Goal: Information Seeking & Learning: Learn about a topic

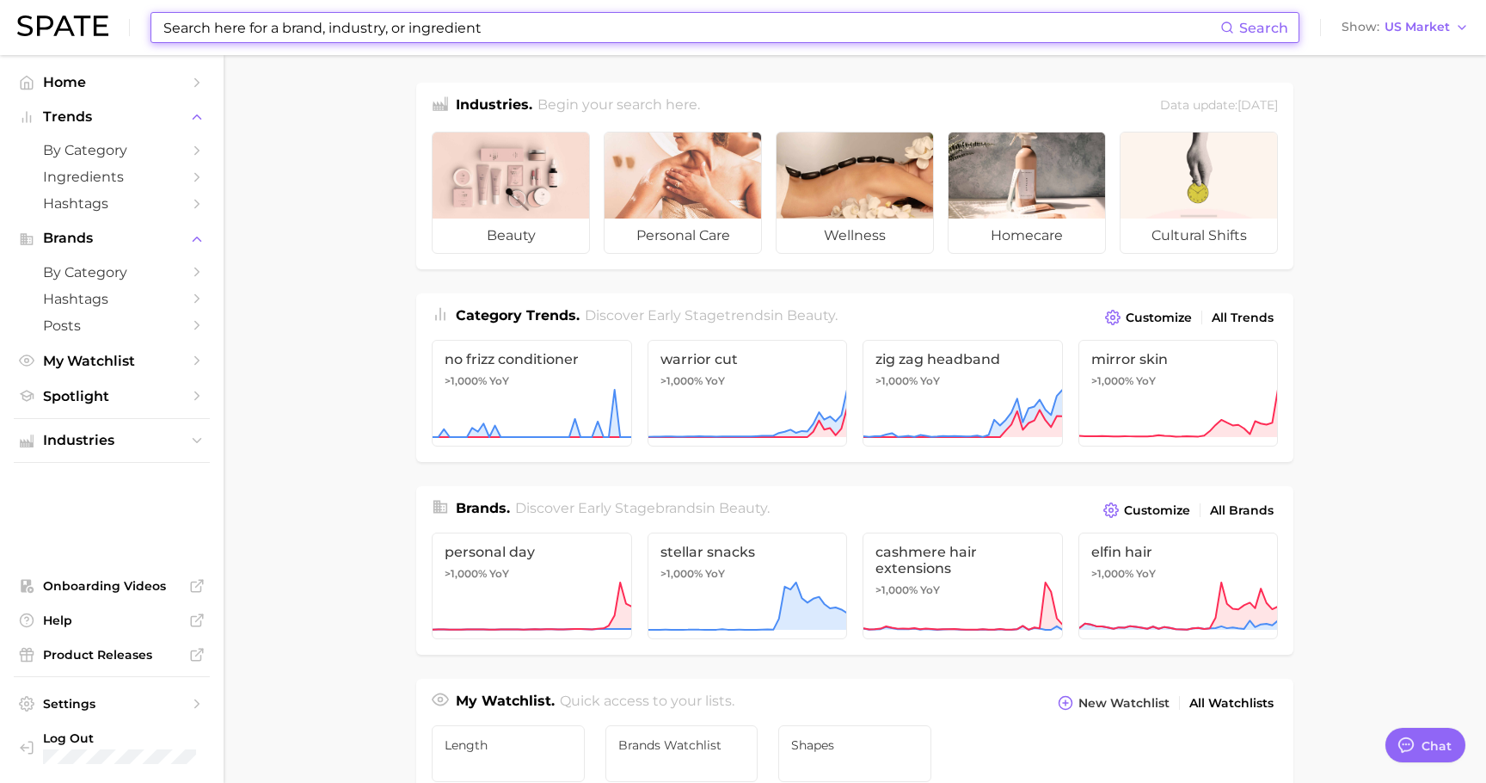
click at [321, 37] on input at bounding box center [691, 27] width 1059 height 29
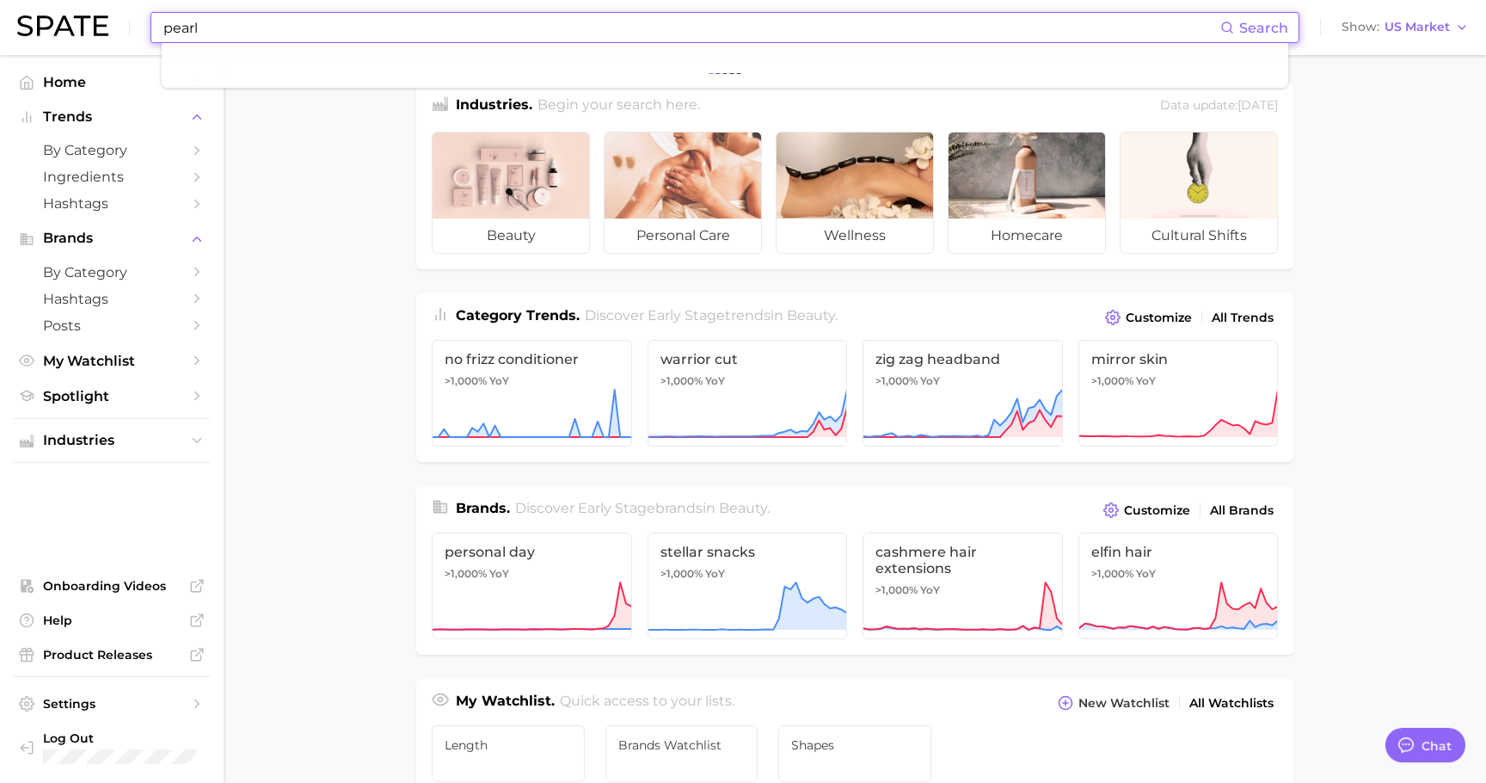
type input "pearl"
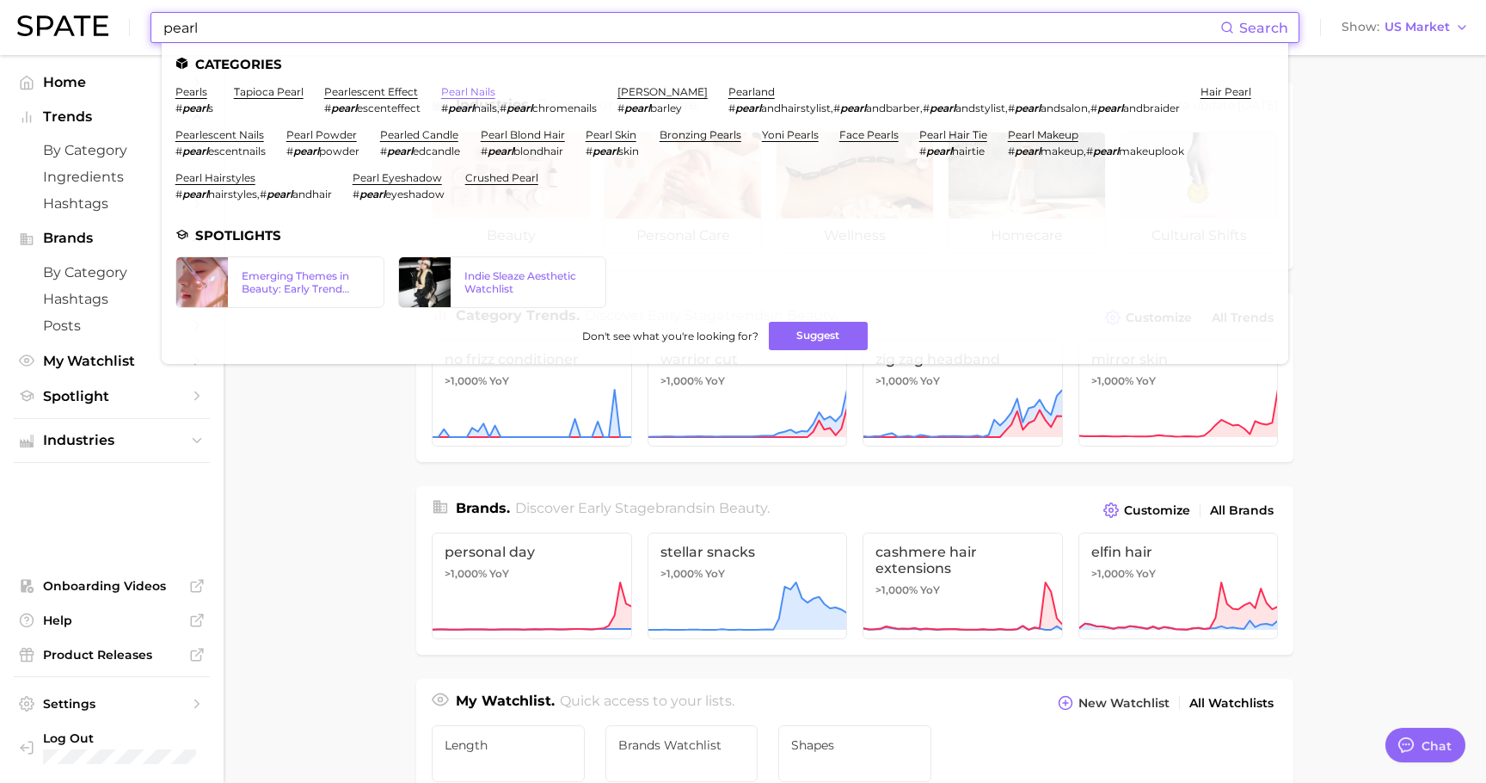
click at [490, 94] on link "pearl nails" at bounding box center [468, 91] width 54 height 13
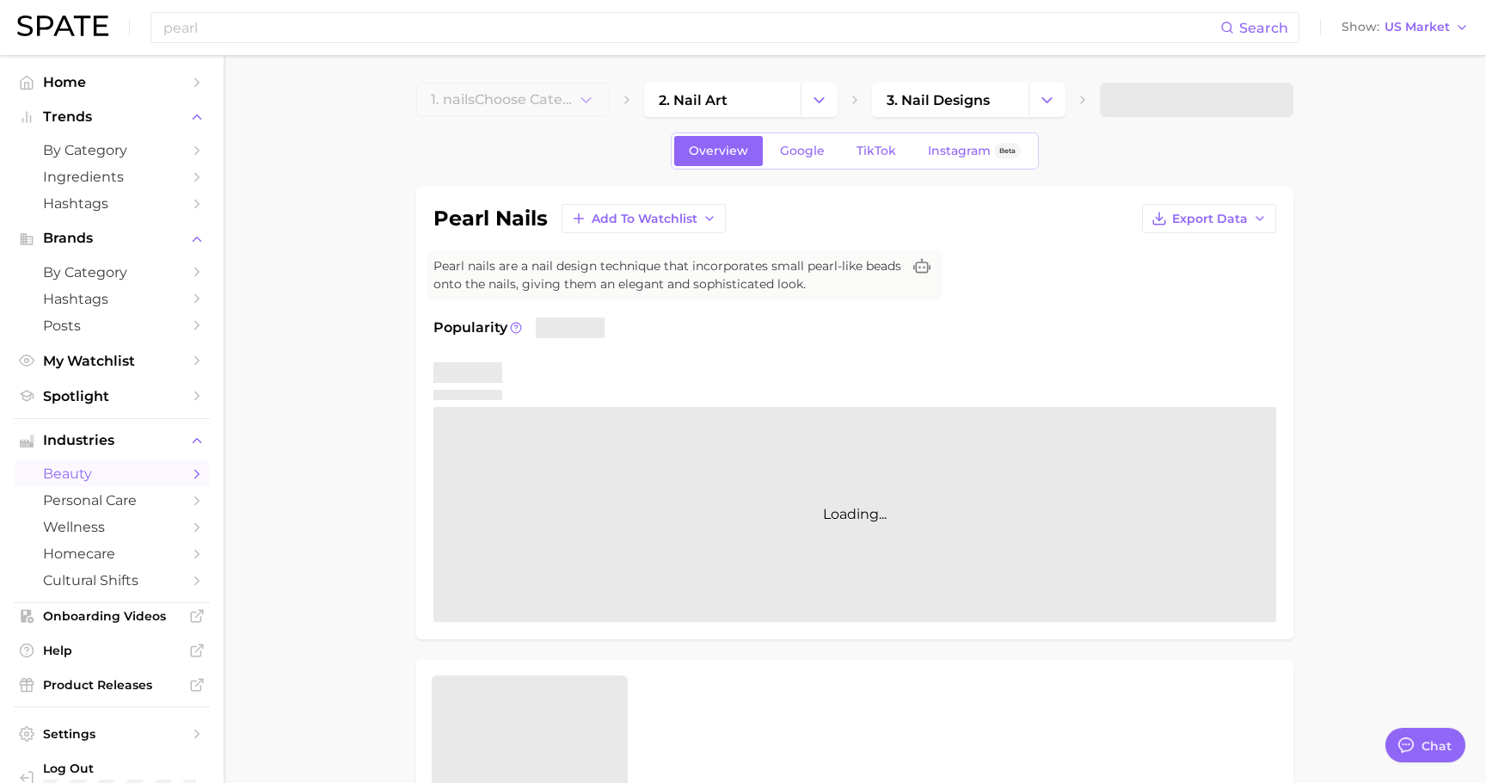
type textarea "x"
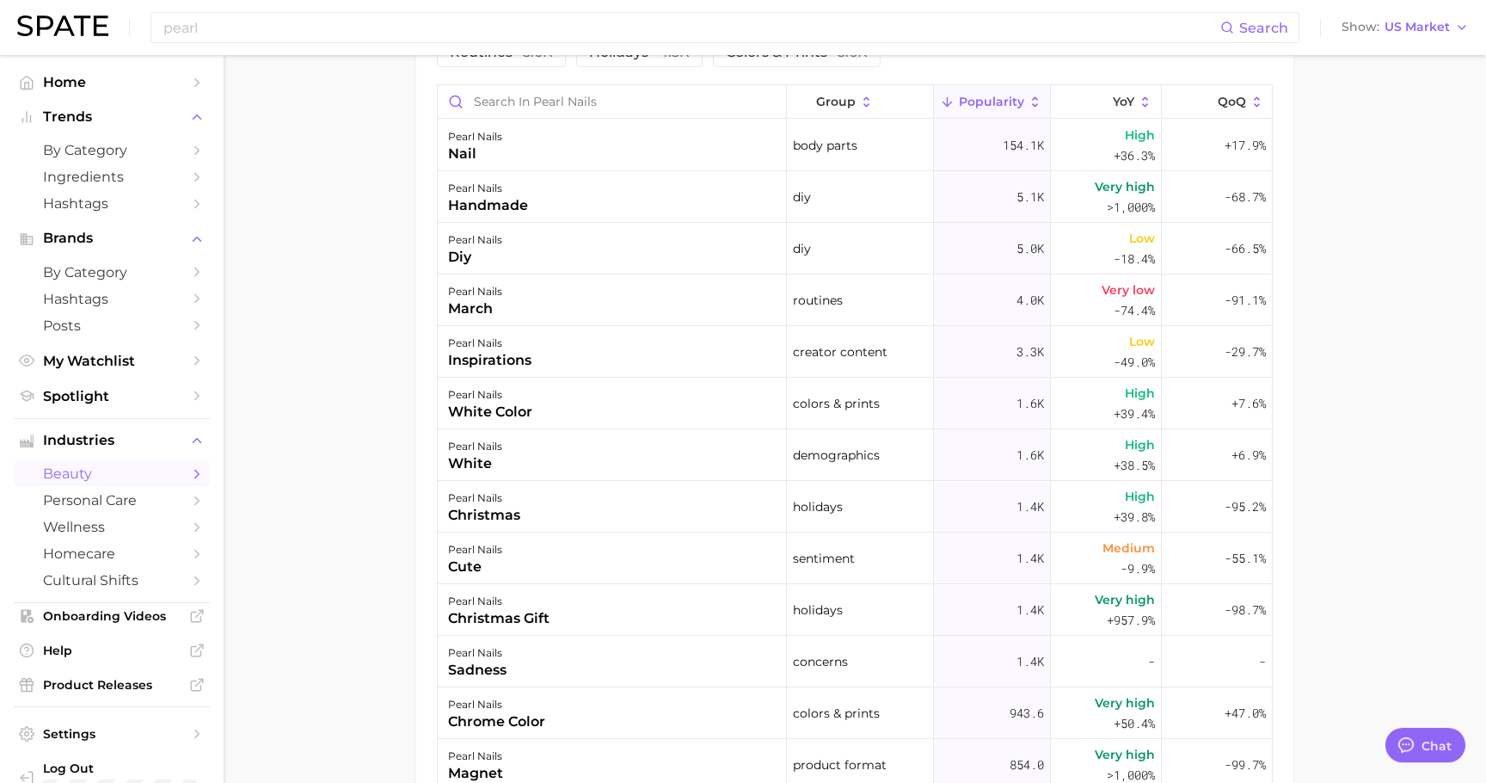
scroll to position [1182, 0]
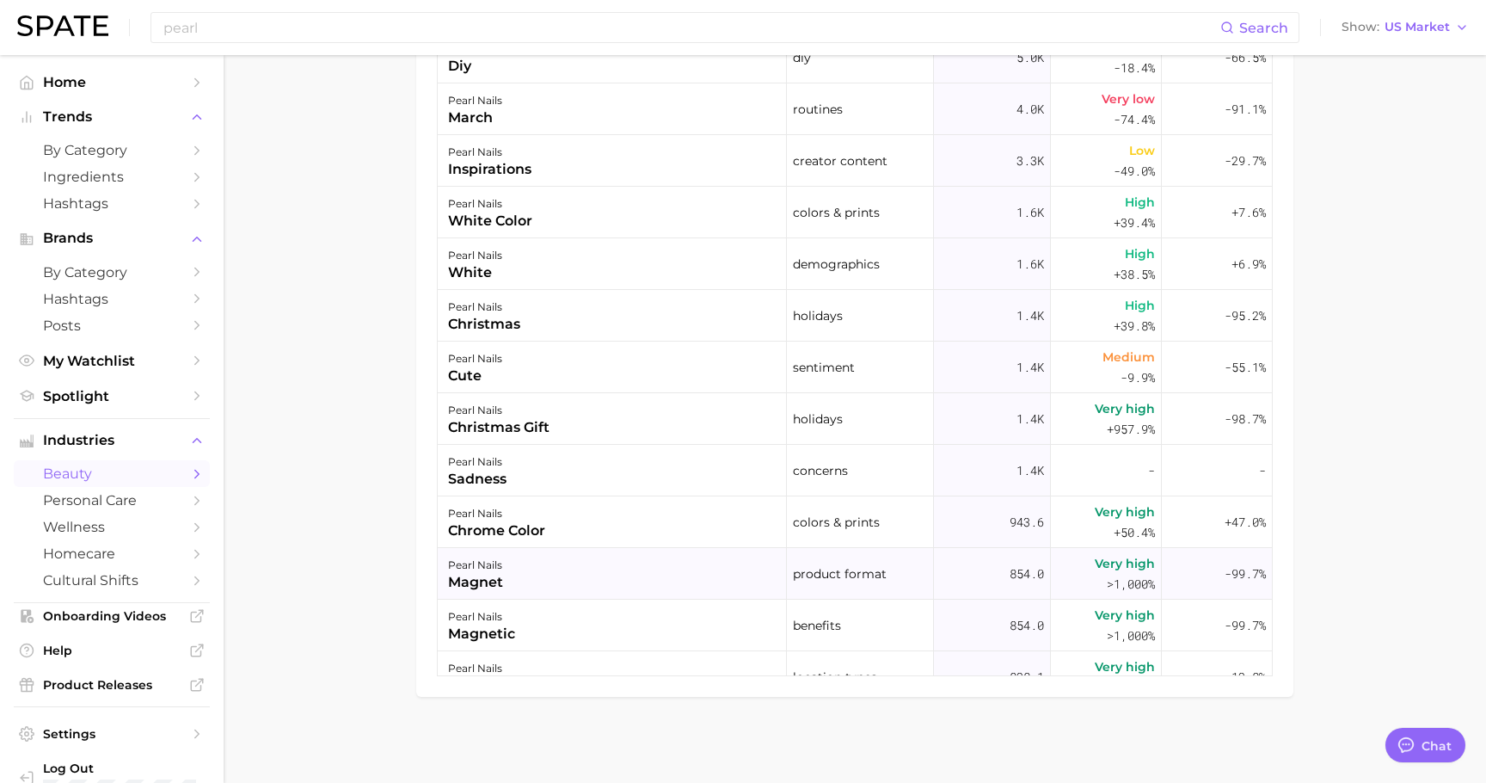
click at [513, 585] on div "pearl nails magnet" at bounding box center [612, 574] width 349 height 52
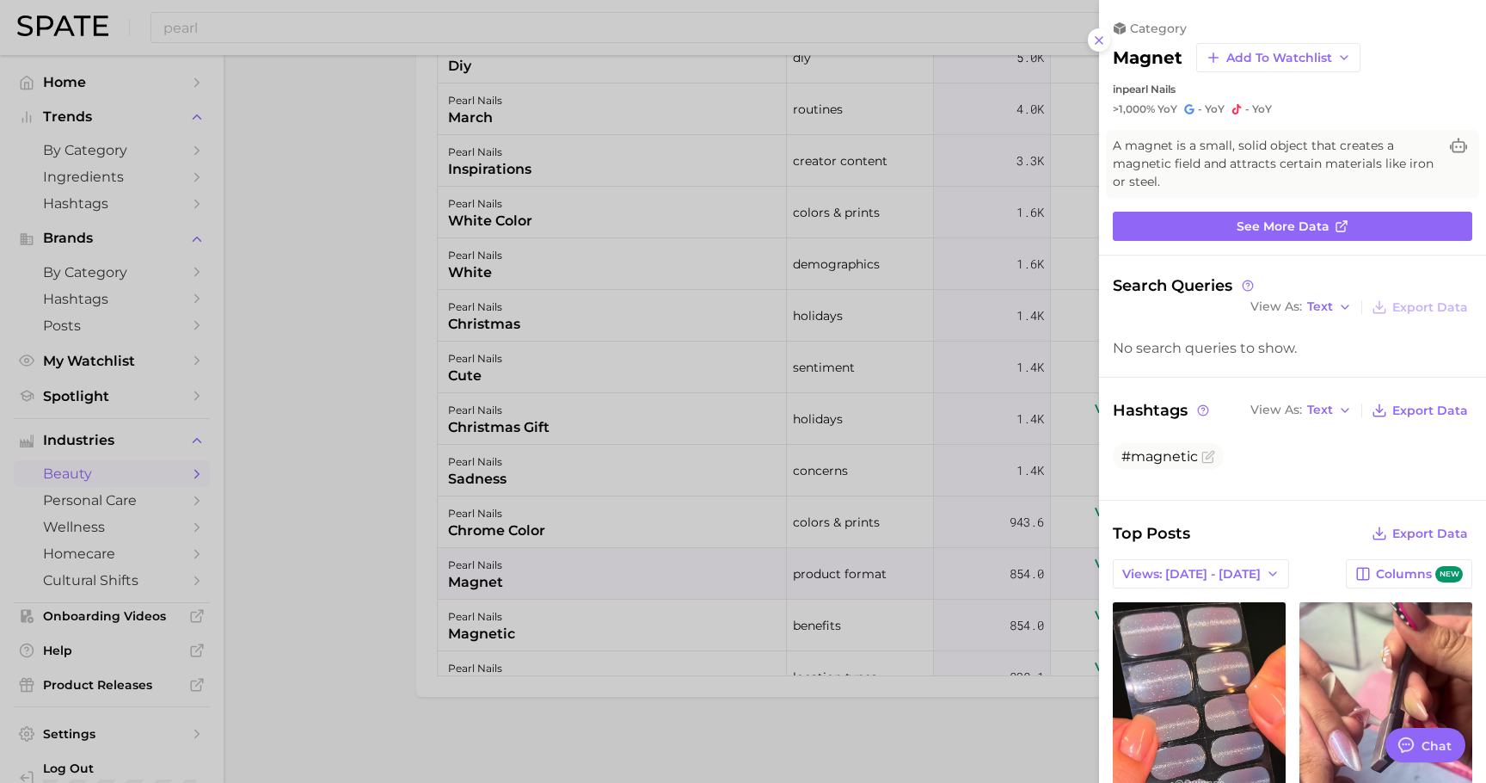
scroll to position [163, 0]
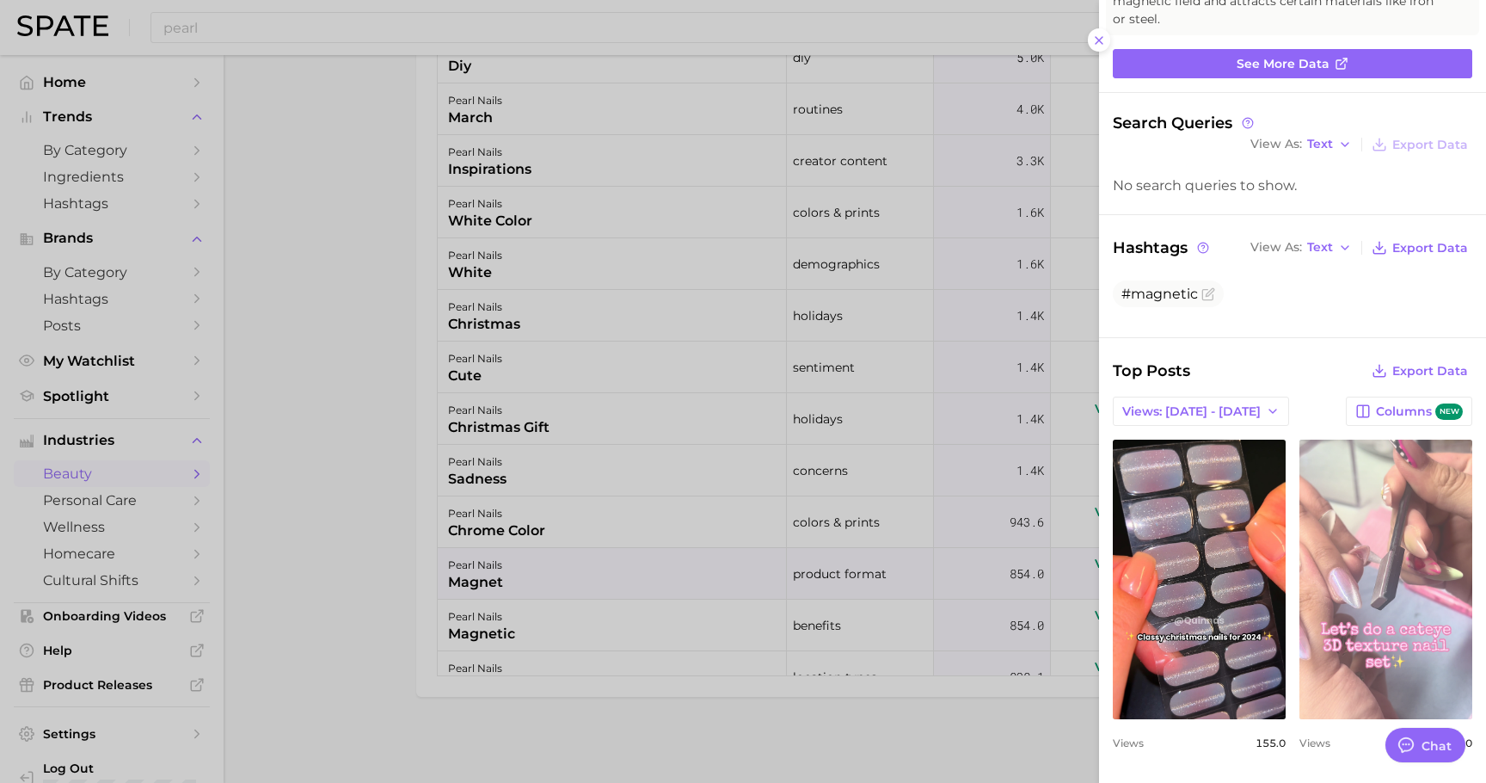
click at [1408, 629] on link "view post on TikTok" at bounding box center [1386, 579] width 173 height 280
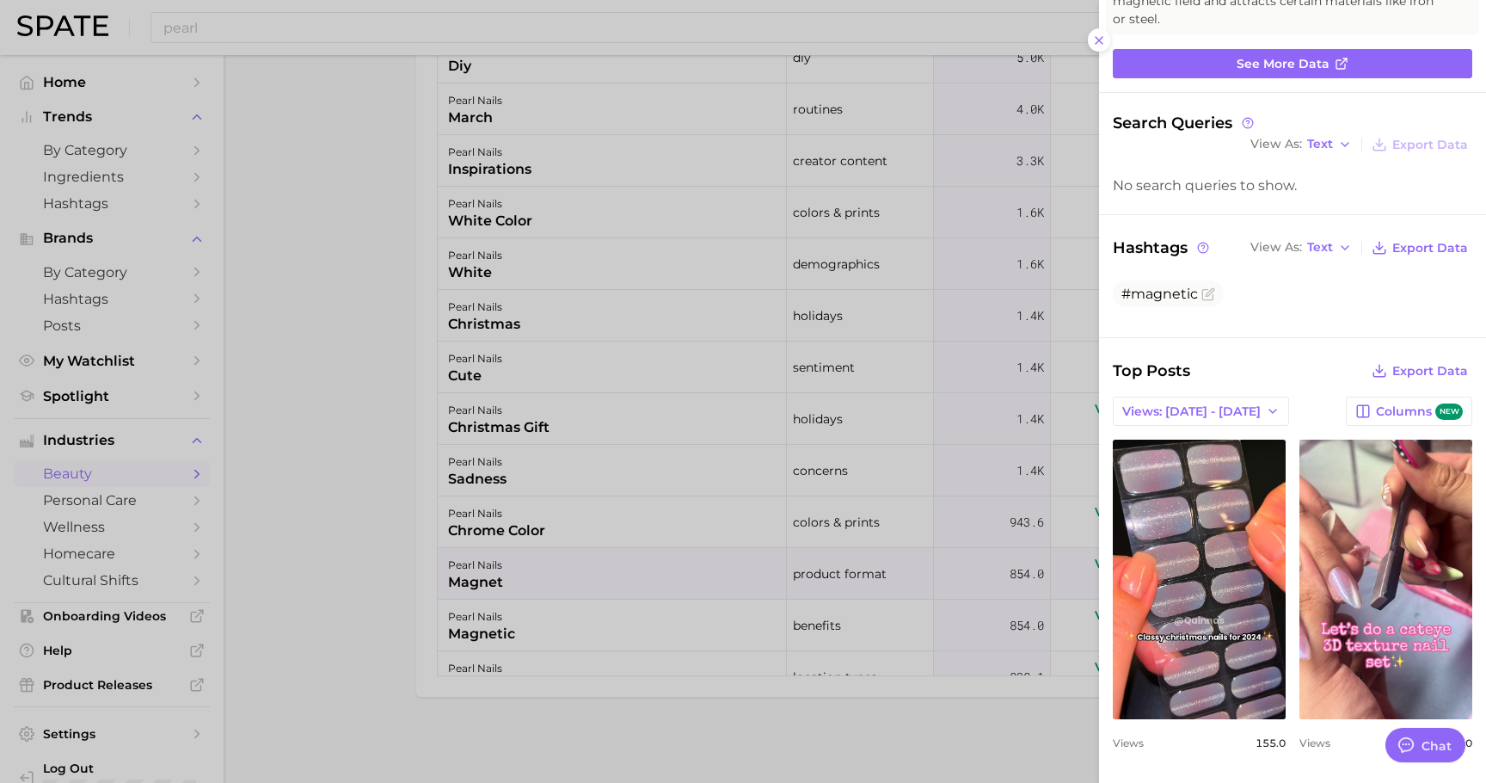
click at [416, 458] on div at bounding box center [743, 391] width 1486 height 783
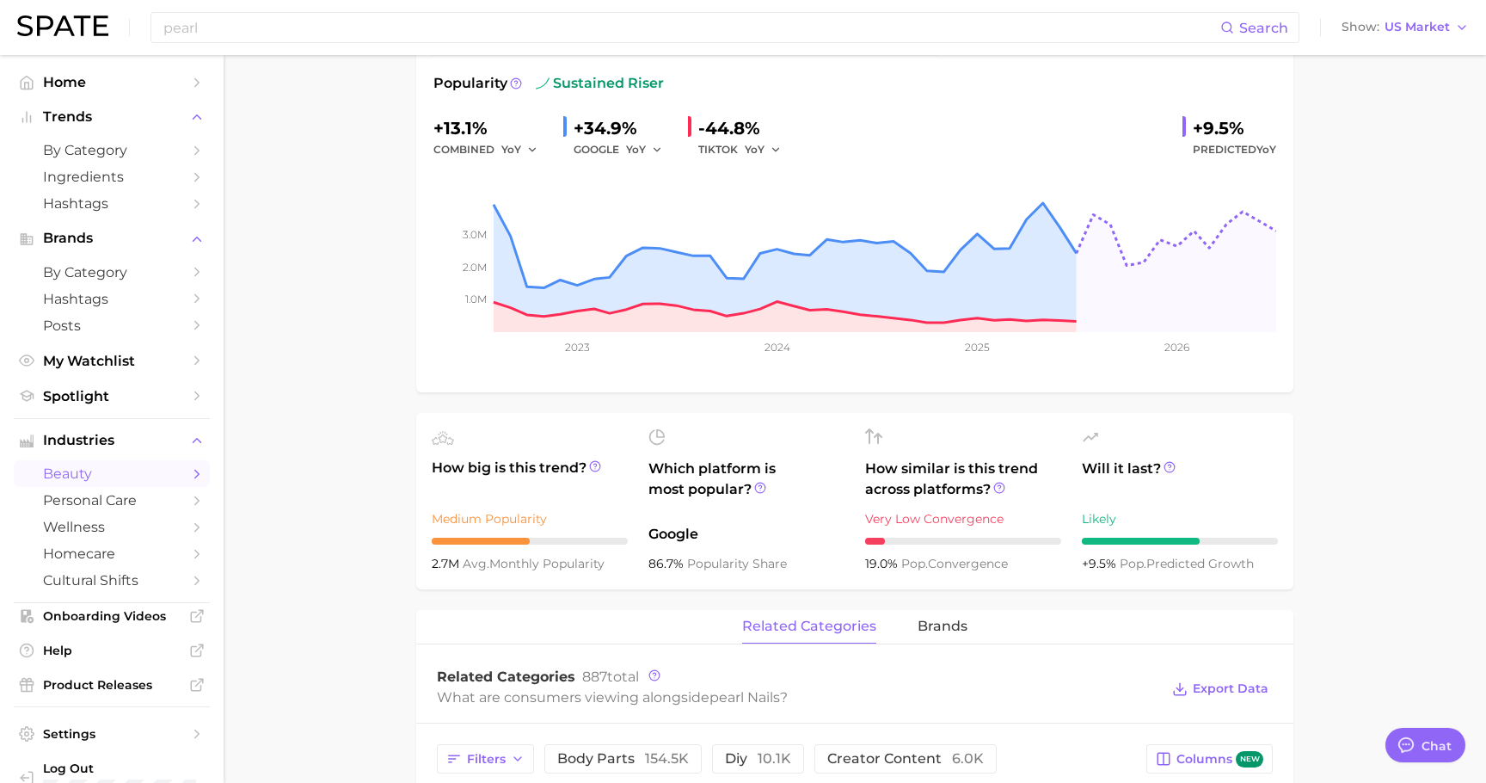
scroll to position [0, 0]
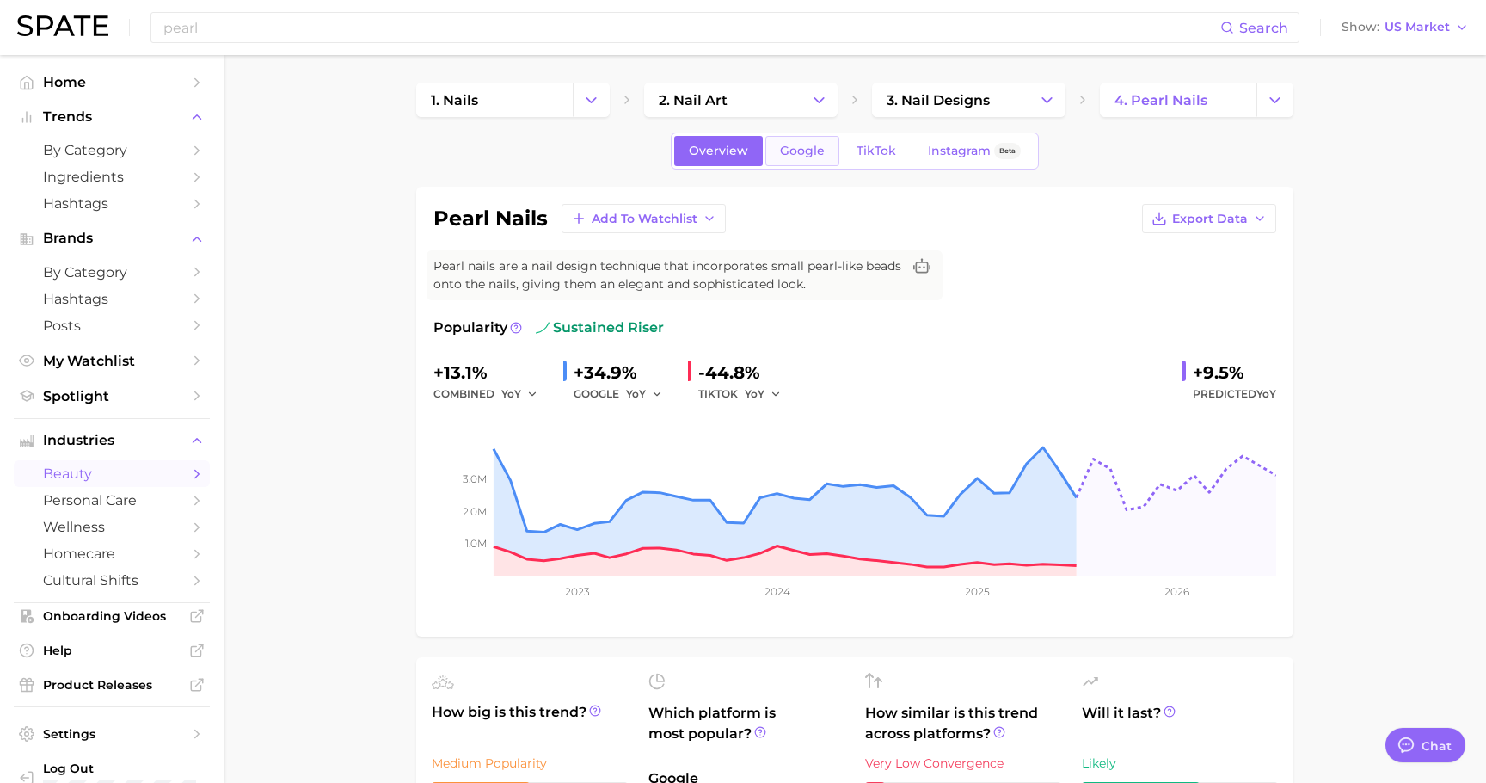
click at [801, 156] on span "Google" at bounding box center [802, 151] width 45 height 15
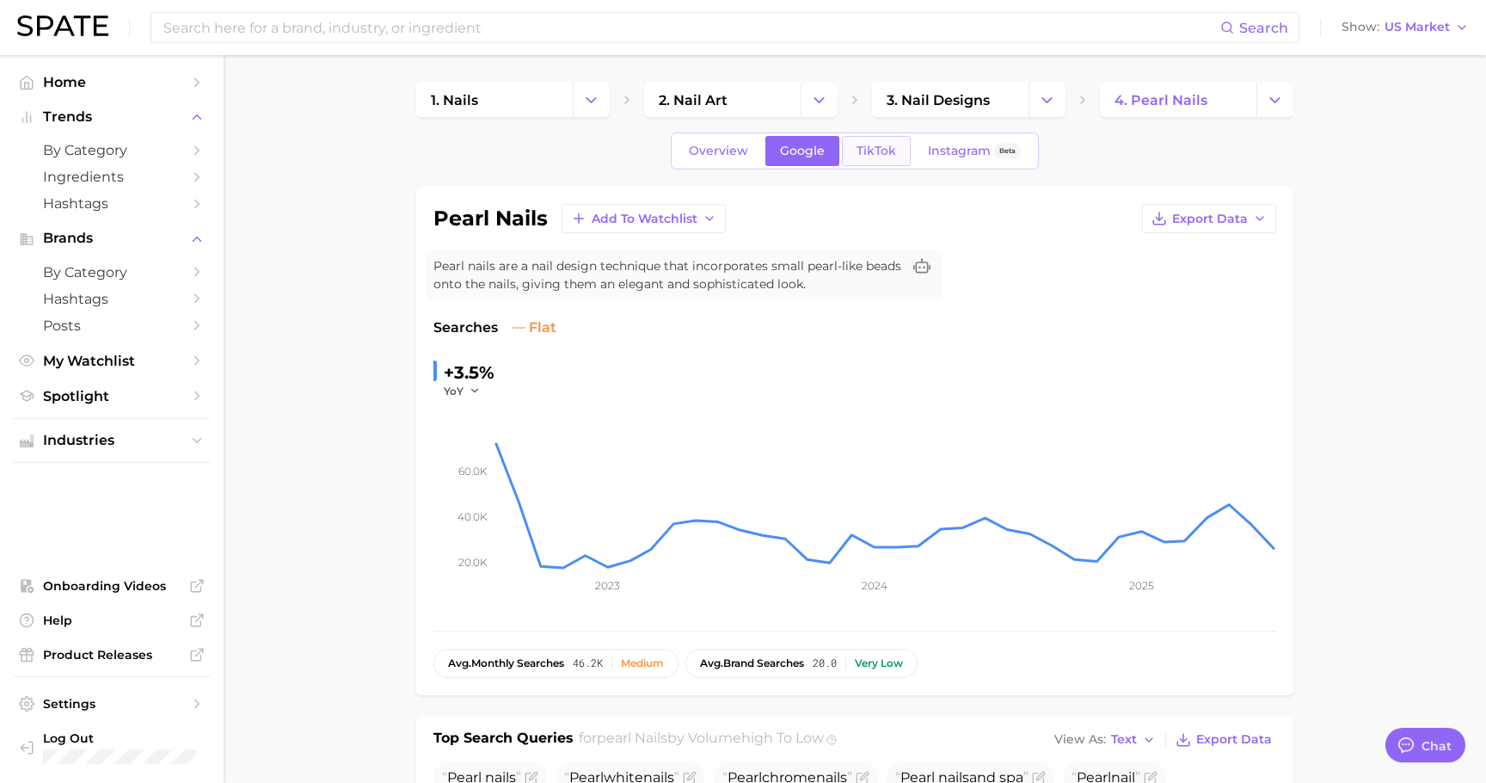
click at [886, 151] on span "TikTok" at bounding box center [877, 151] width 40 height 15
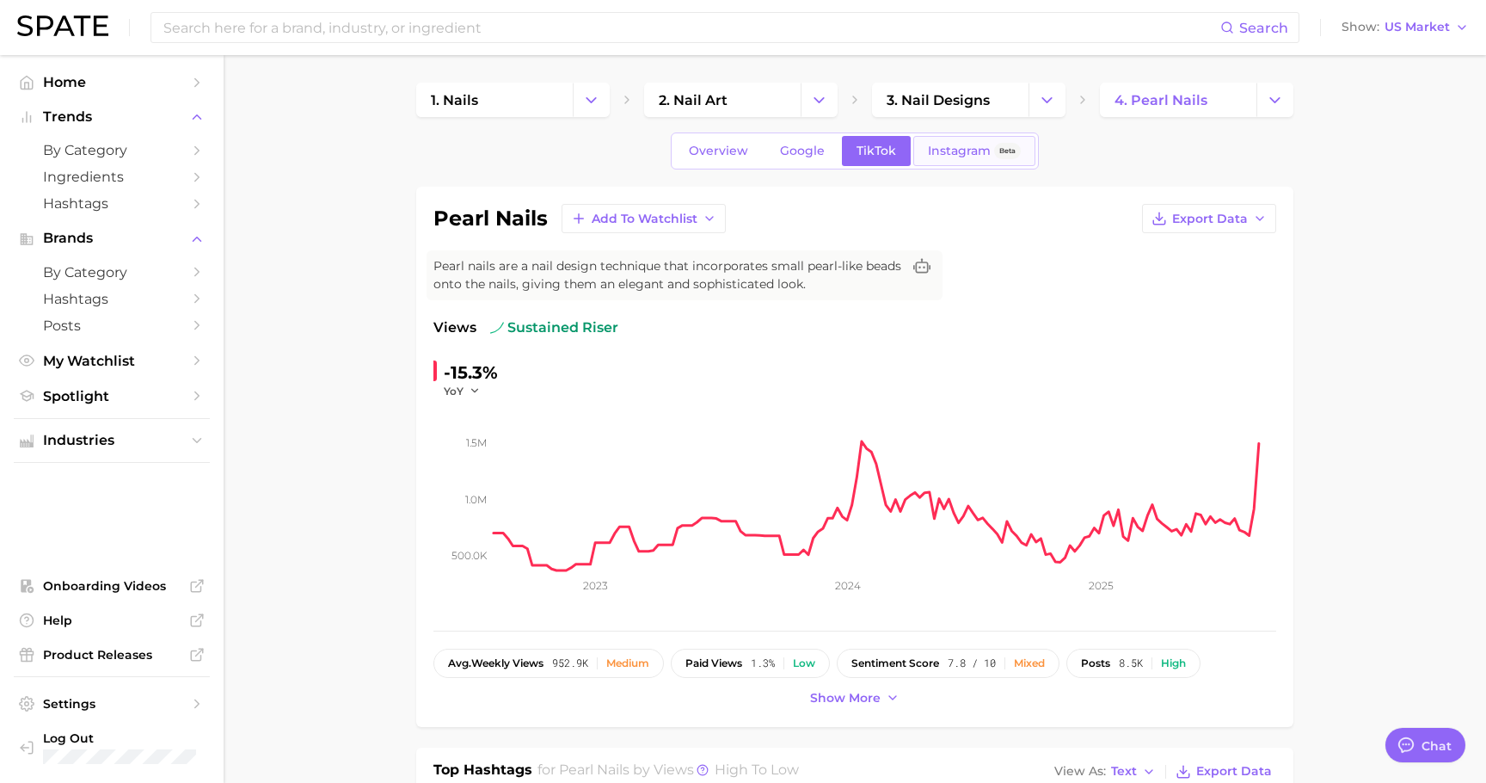
click at [942, 154] on span "Instagram" at bounding box center [959, 151] width 63 height 15
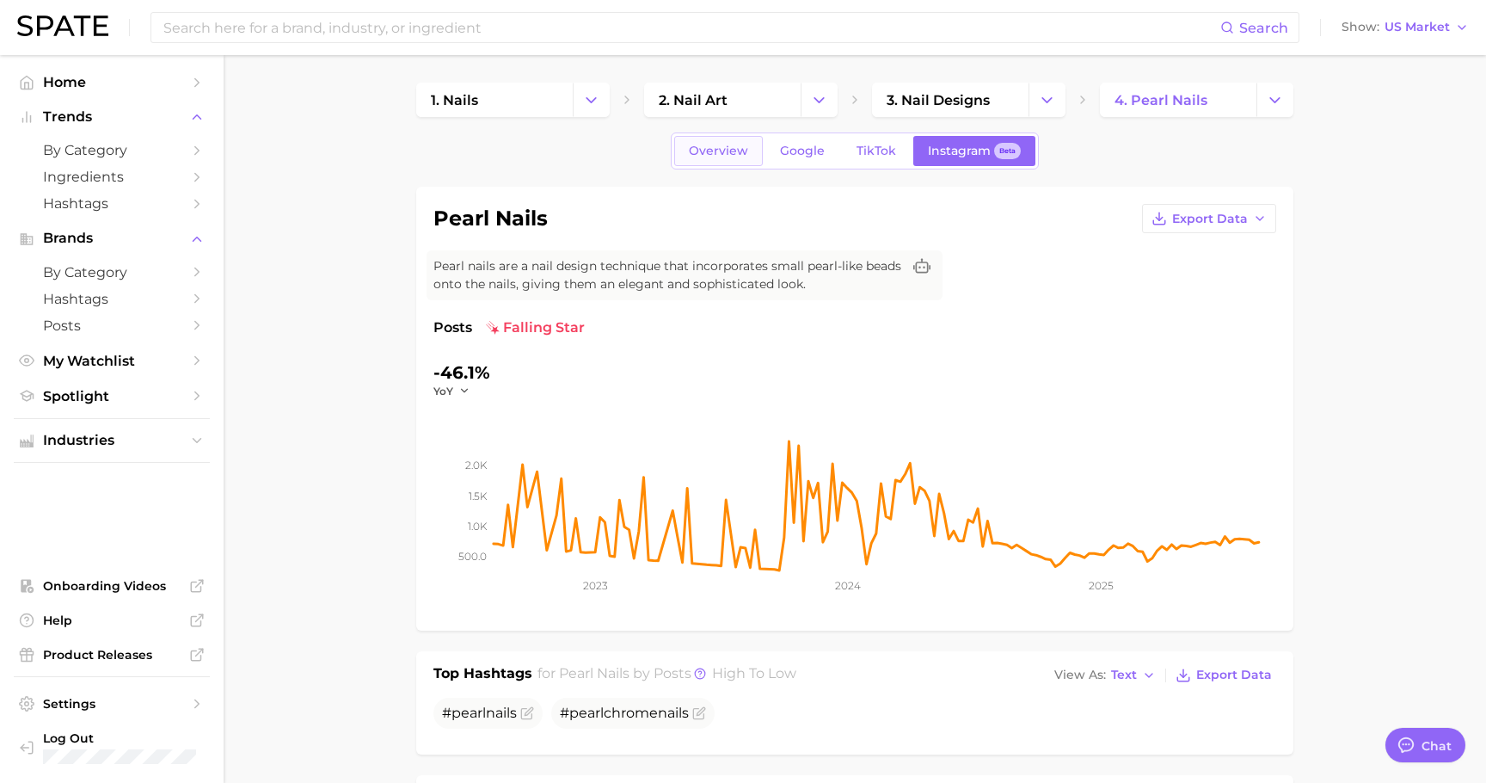
click at [724, 148] on span "Overview" at bounding box center [718, 151] width 59 height 15
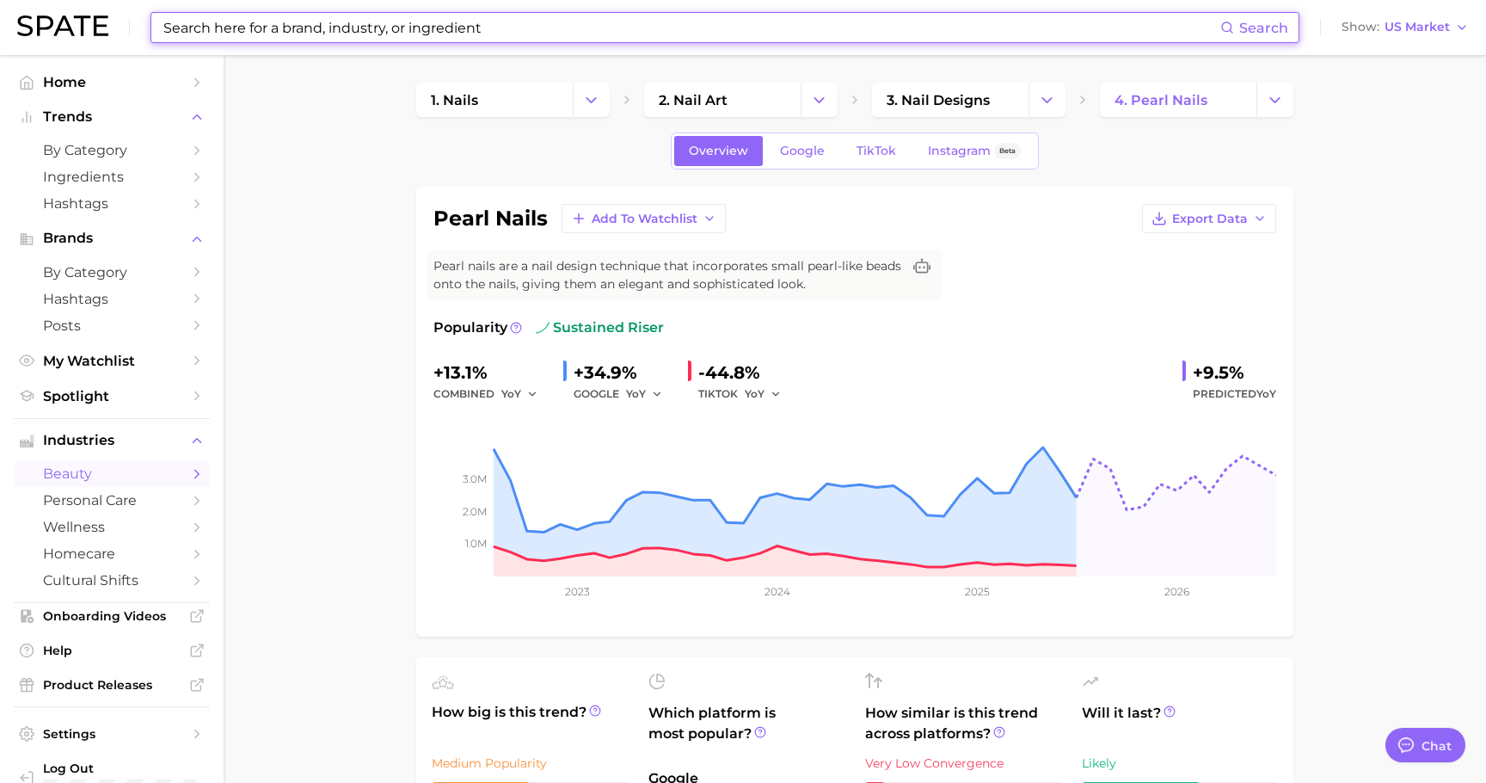
click at [359, 38] on input at bounding box center [691, 27] width 1059 height 29
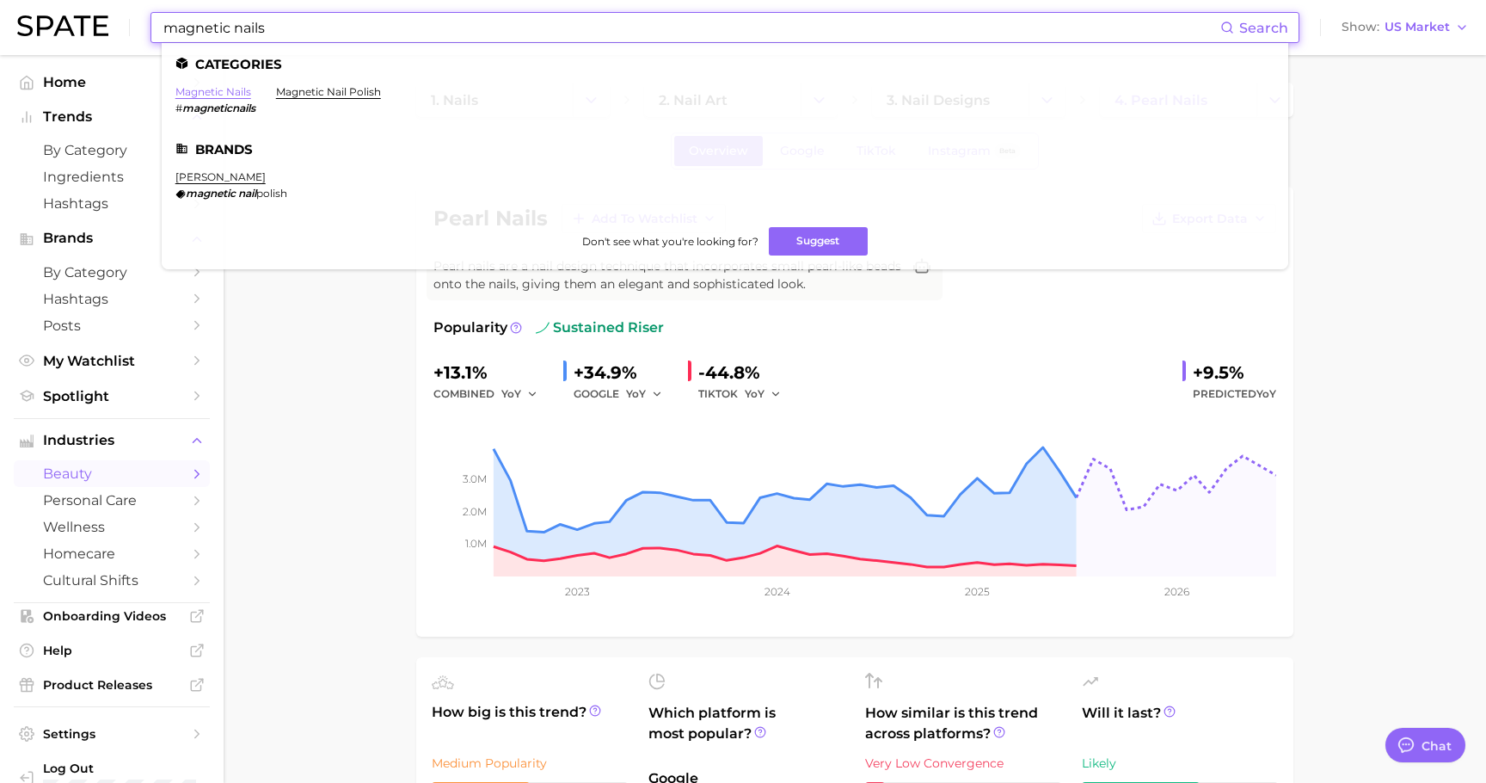
click at [220, 95] on link "magnetic nails" at bounding box center [213, 91] width 76 height 13
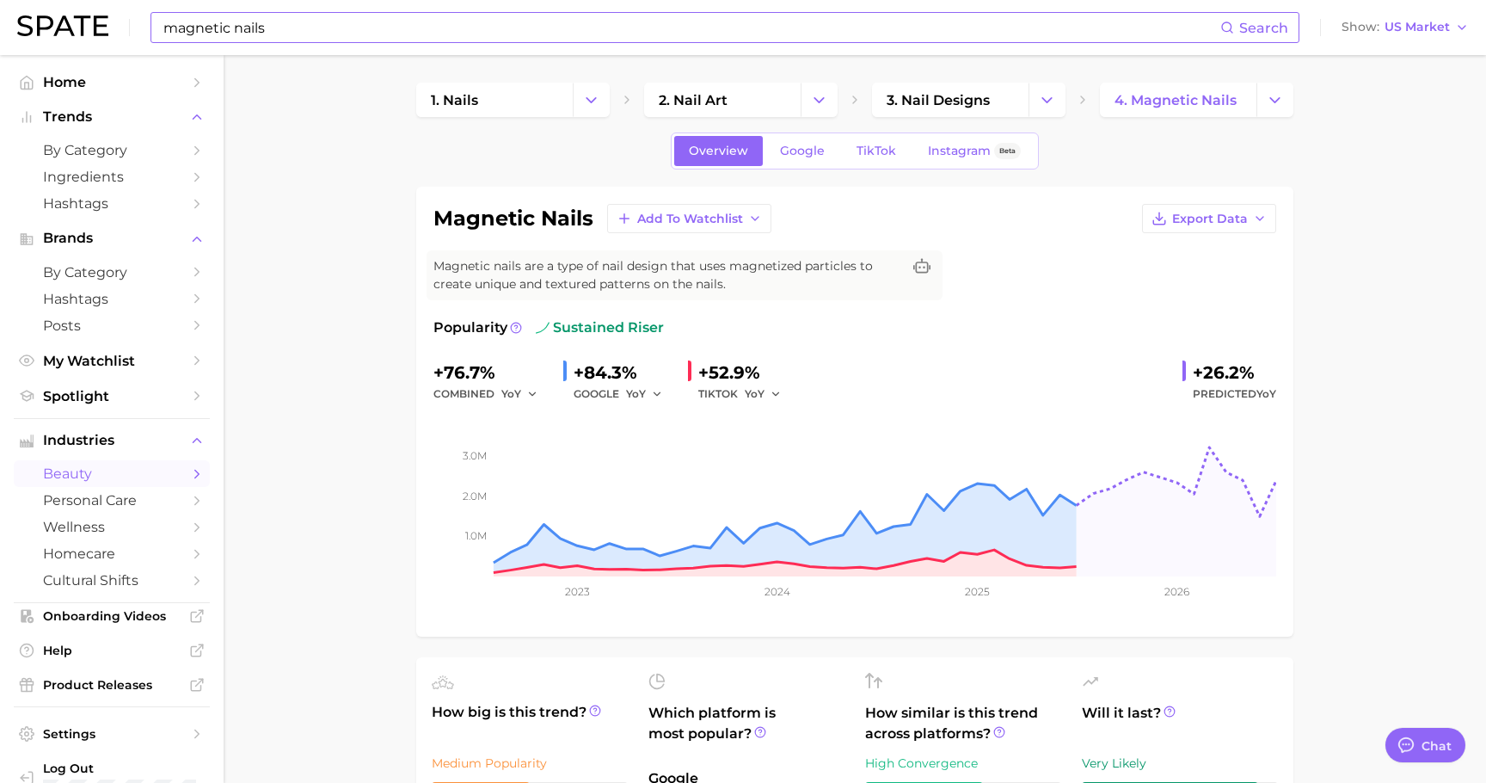
click at [361, 28] on input "magnetic nails" at bounding box center [691, 27] width 1059 height 29
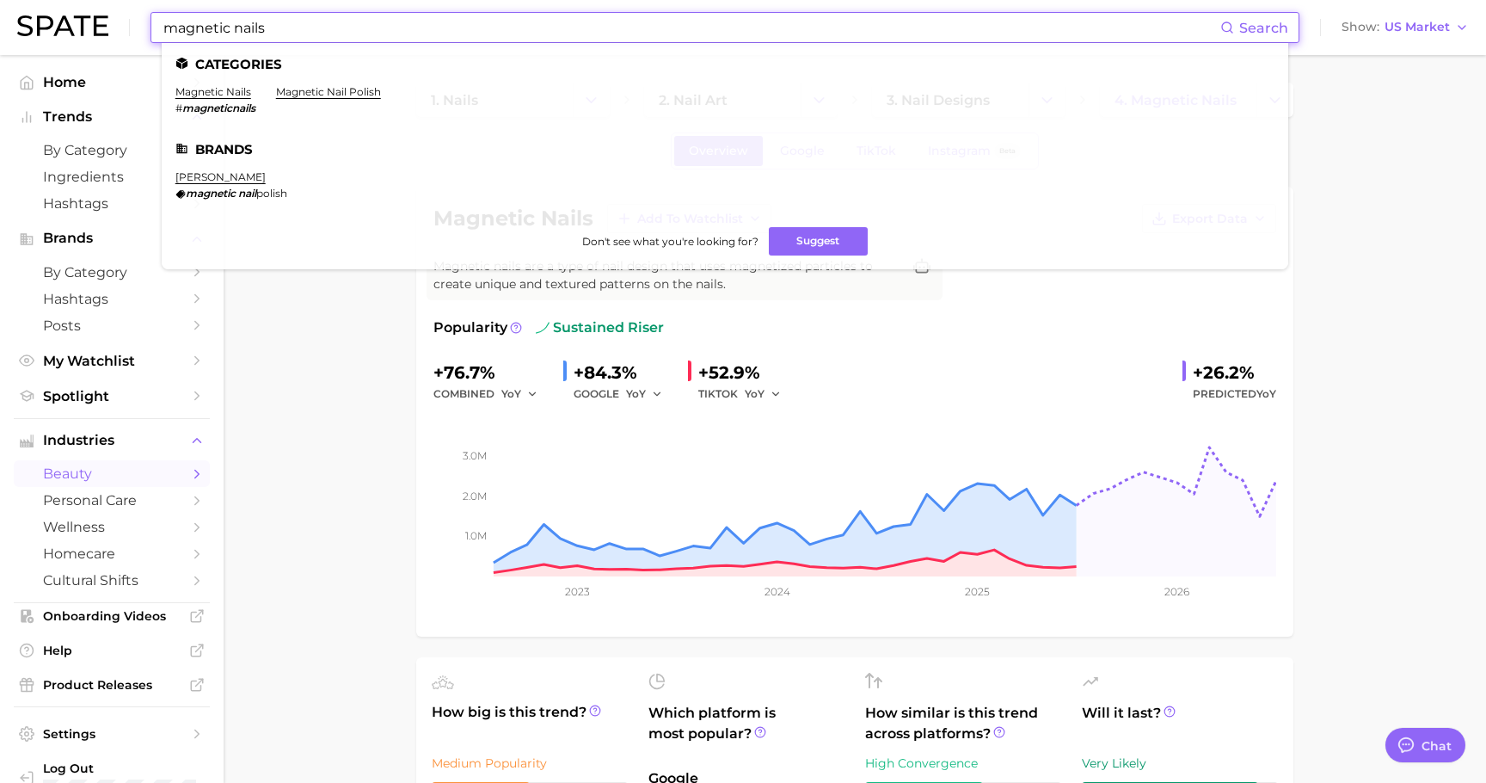
drag, startPoint x: 366, startPoint y: 28, endPoint x: 0, endPoint y: 15, distance: 365.7
click at [0, 15] on header "magnetic nails Search Categories magnetic nails # magneticnails magnetic nail p…" at bounding box center [743, 27] width 1486 height 55
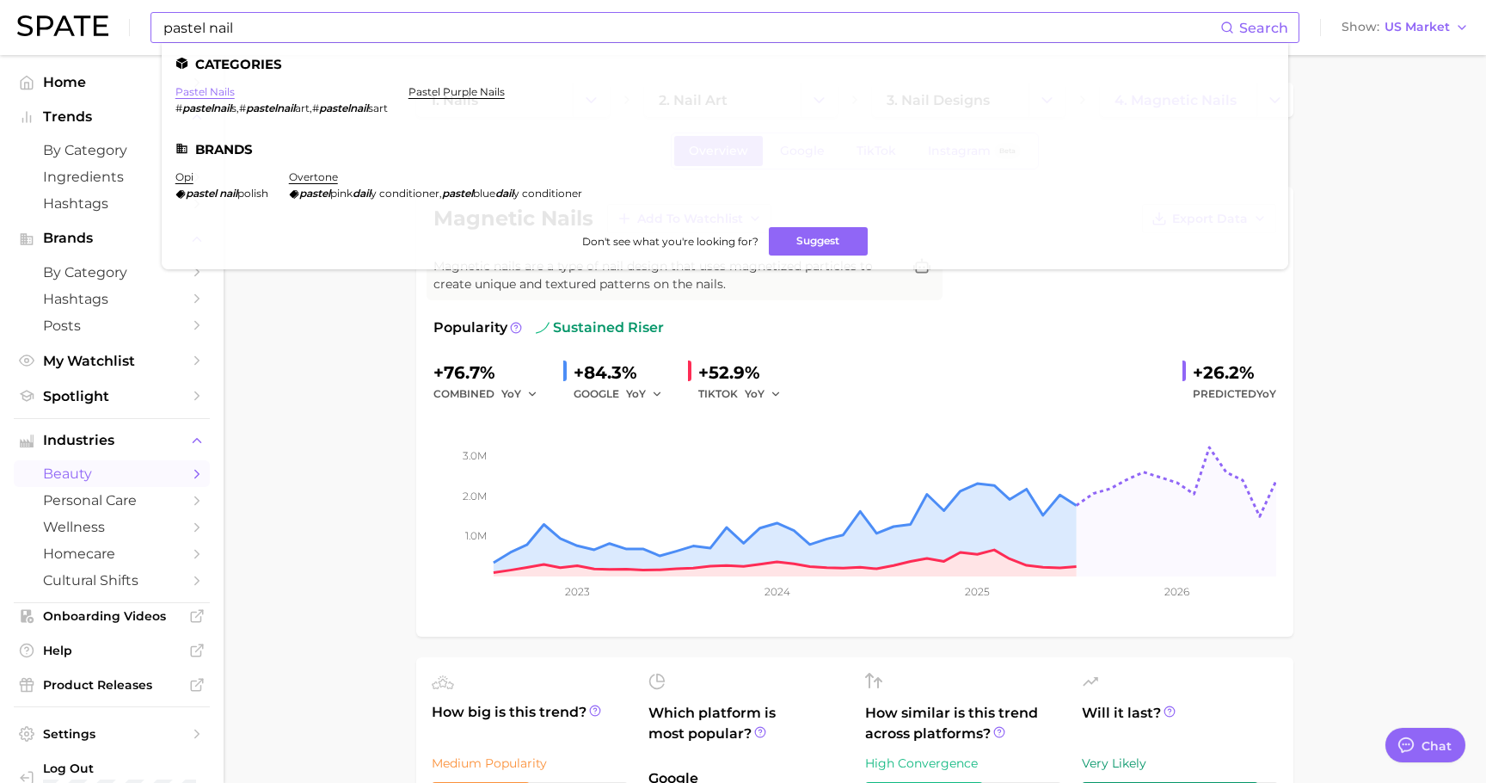
click at [190, 91] on link "pastel nails" at bounding box center [204, 91] width 59 height 13
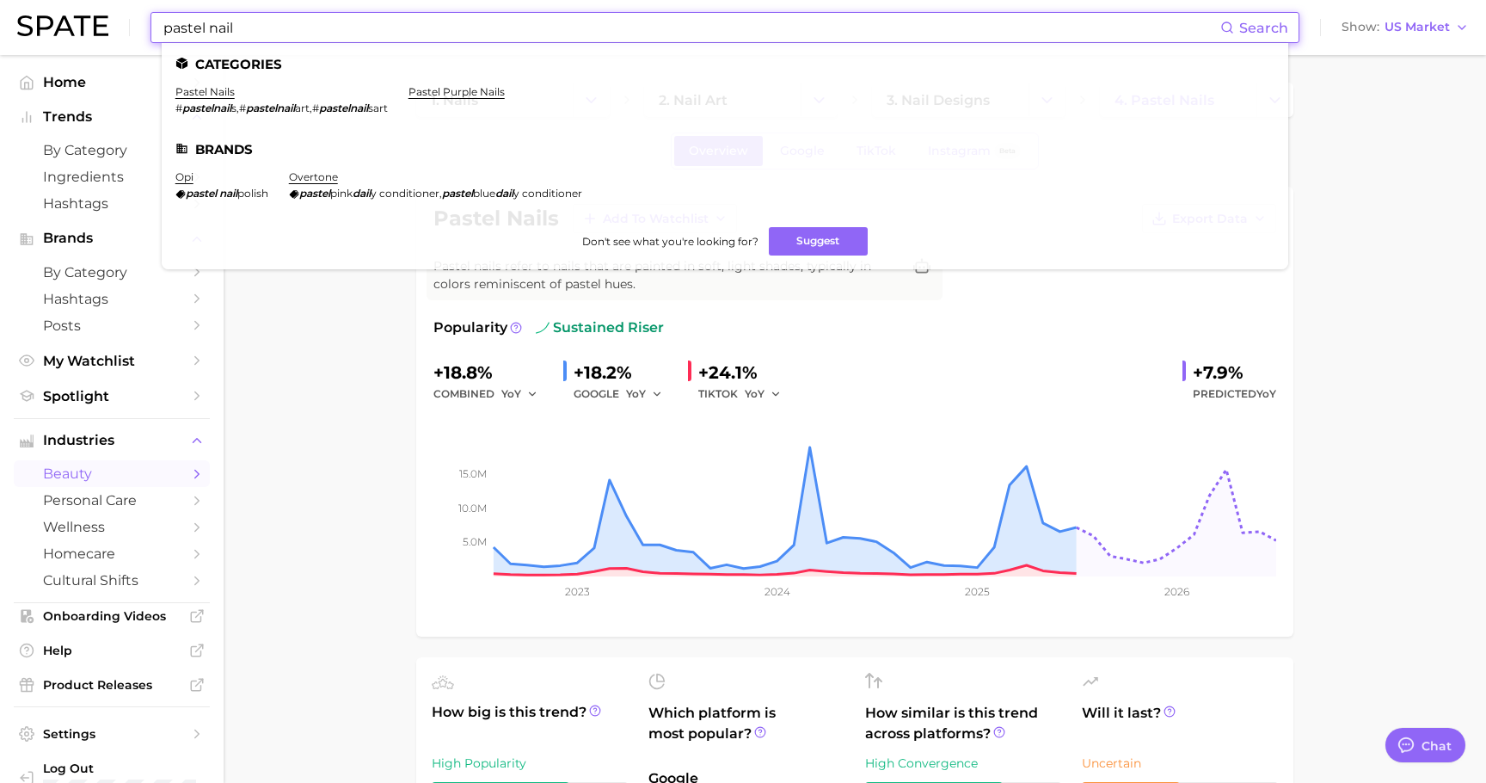
drag, startPoint x: 301, startPoint y: 34, endPoint x: 0, endPoint y: 24, distance: 301.2
click at [0, 24] on header "pastel nail Search Categories pastel nails # pastelnail s , # pastelnail art , …" at bounding box center [743, 27] width 1486 height 55
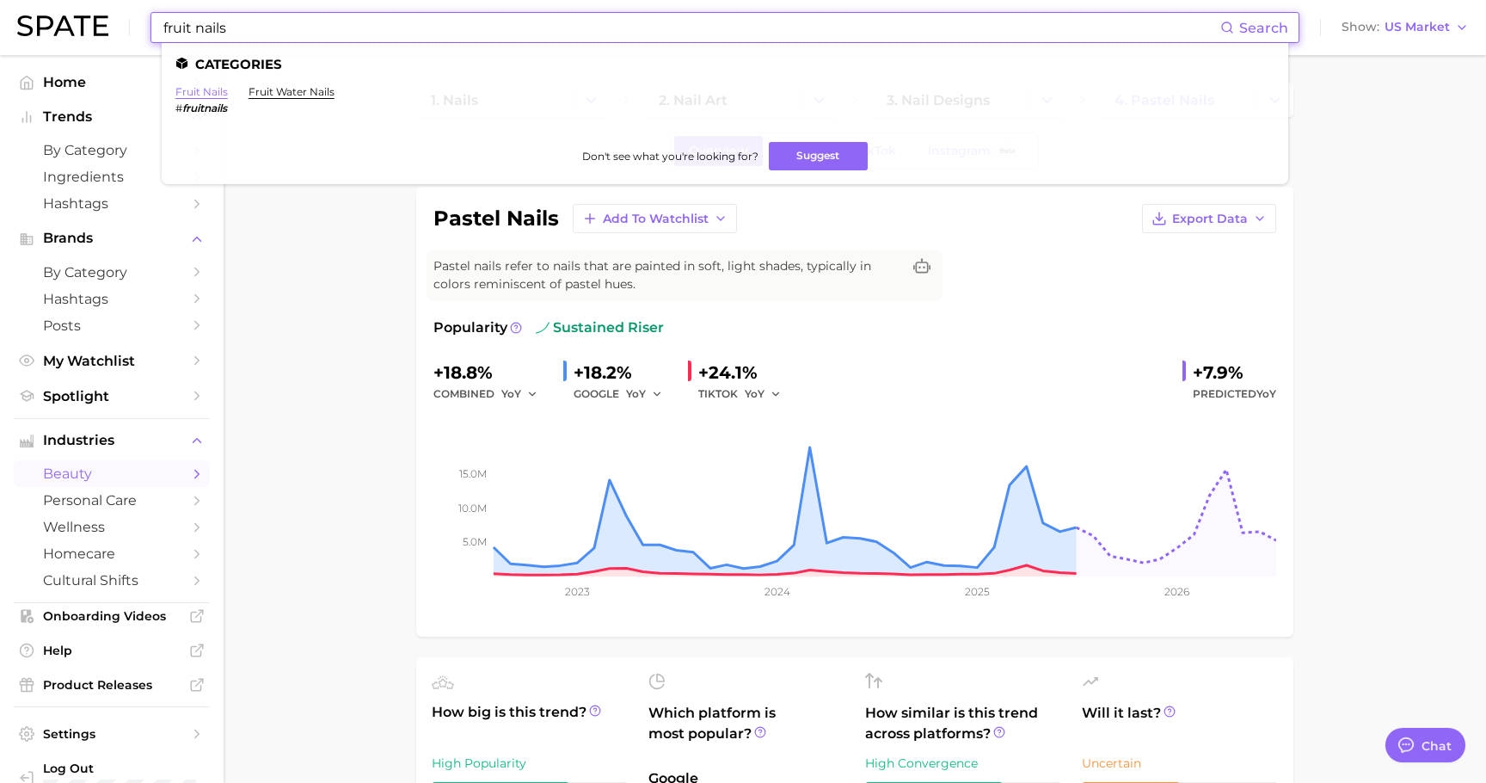
click at [199, 92] on link "fruit nails" at bounding box center [201, 91] width 52 height 13
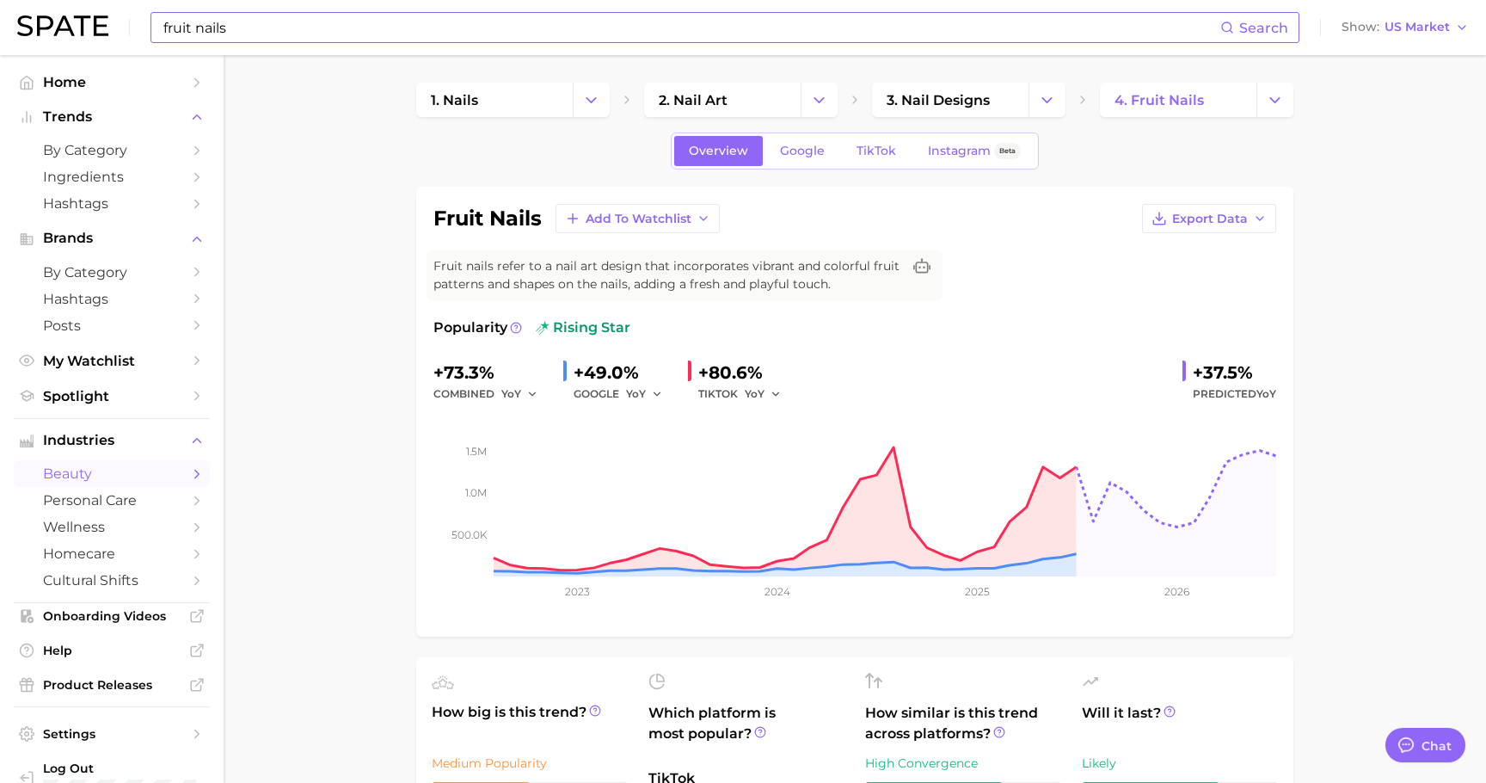
click at [279, 22] on input "fruit nails" at bounding box center [691, 27] width 1059 height 29
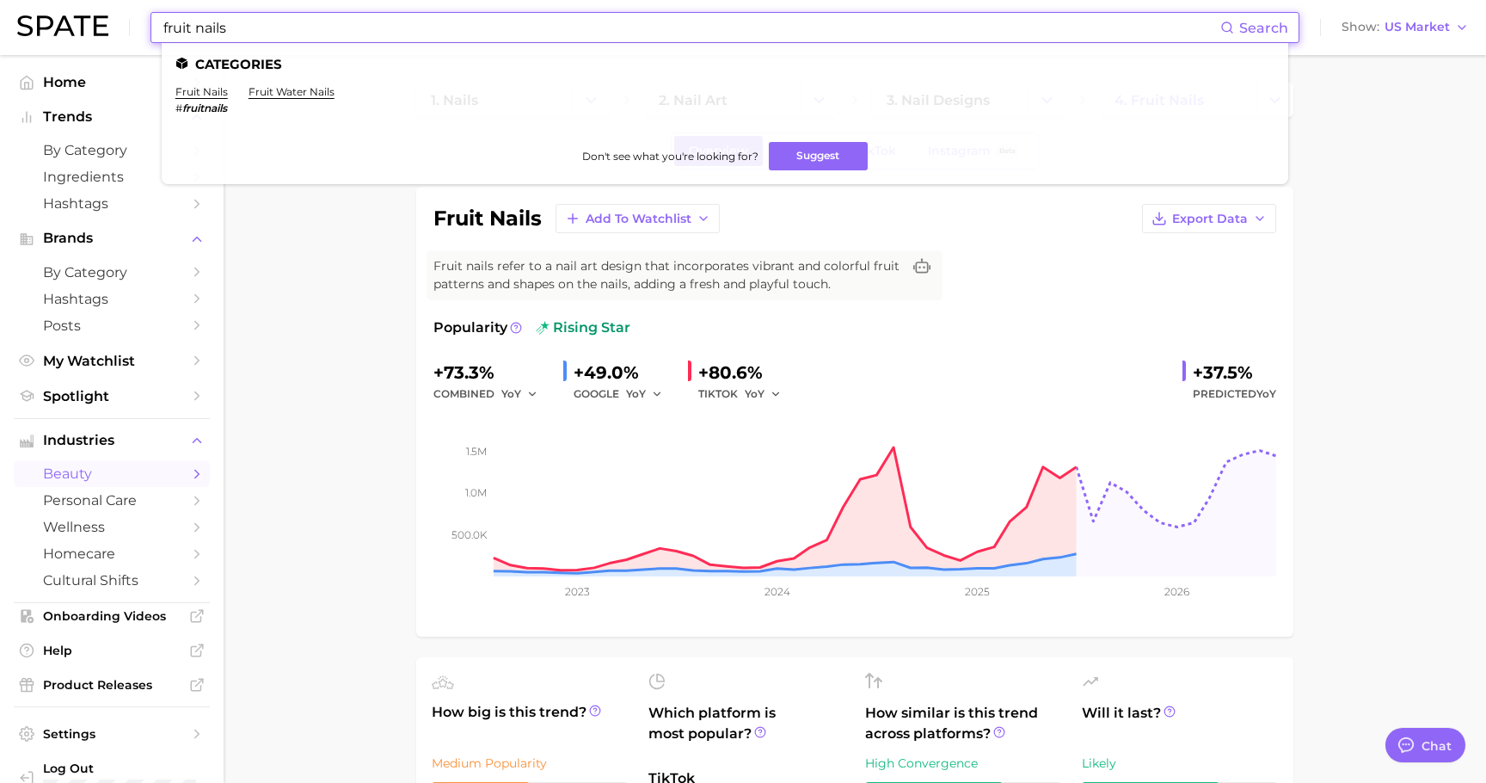
drag, startPoint x: 300, startPoint y: 21, endPoint x: 52, endPoint y: 15, distance: 248.6
click at [54, 17] on div "fruit nails Search Categories fruit nails # fruitnails fruit water nails Don't …" at bounding box center [743, 27] width 1452 height 55
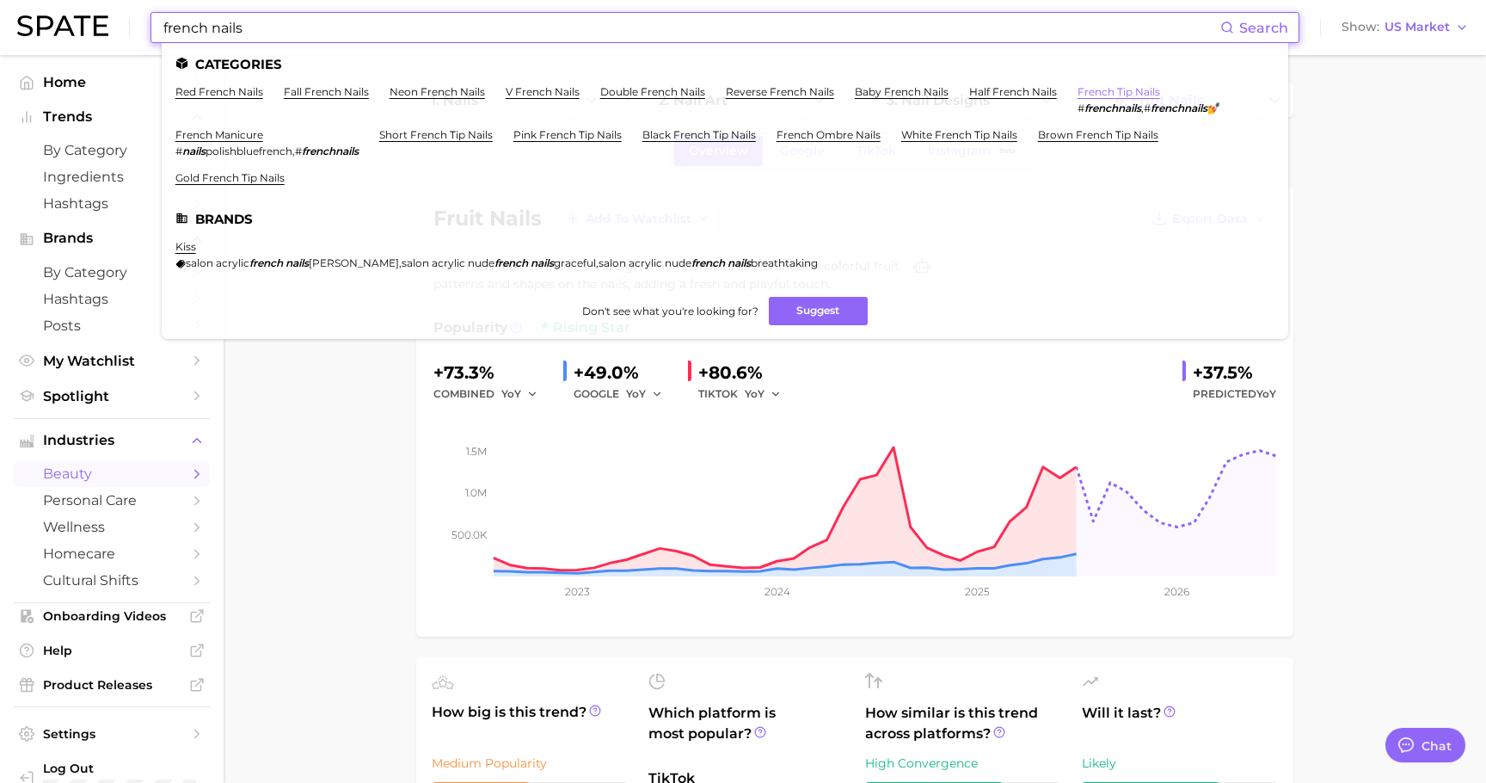
click at [1115, 90] on link "french tip nails" at bounding box center [1119, 91] width 83 height 13
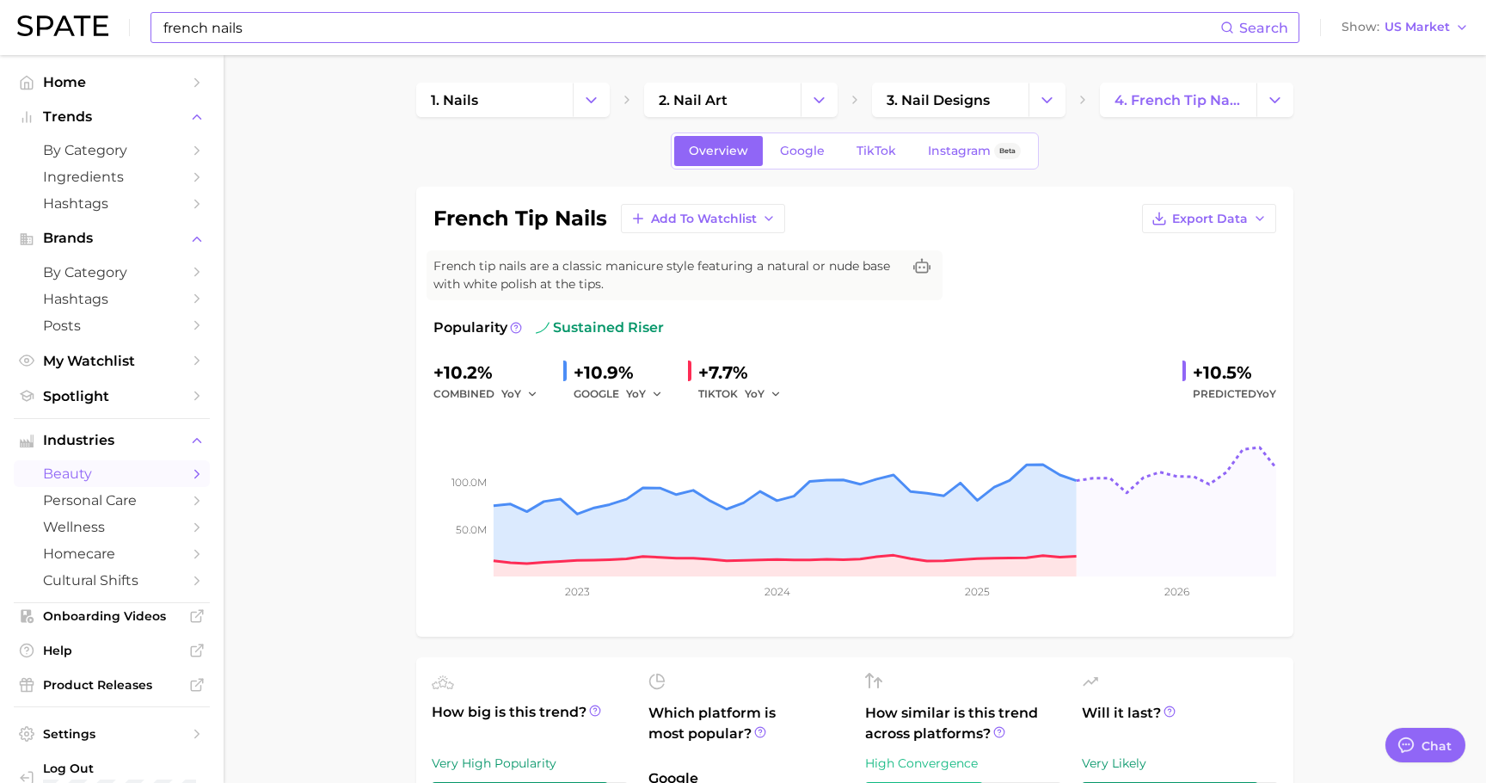
click at [278, 18] on input "french nails" at bounding box center [691, 27] width 1059 height 29
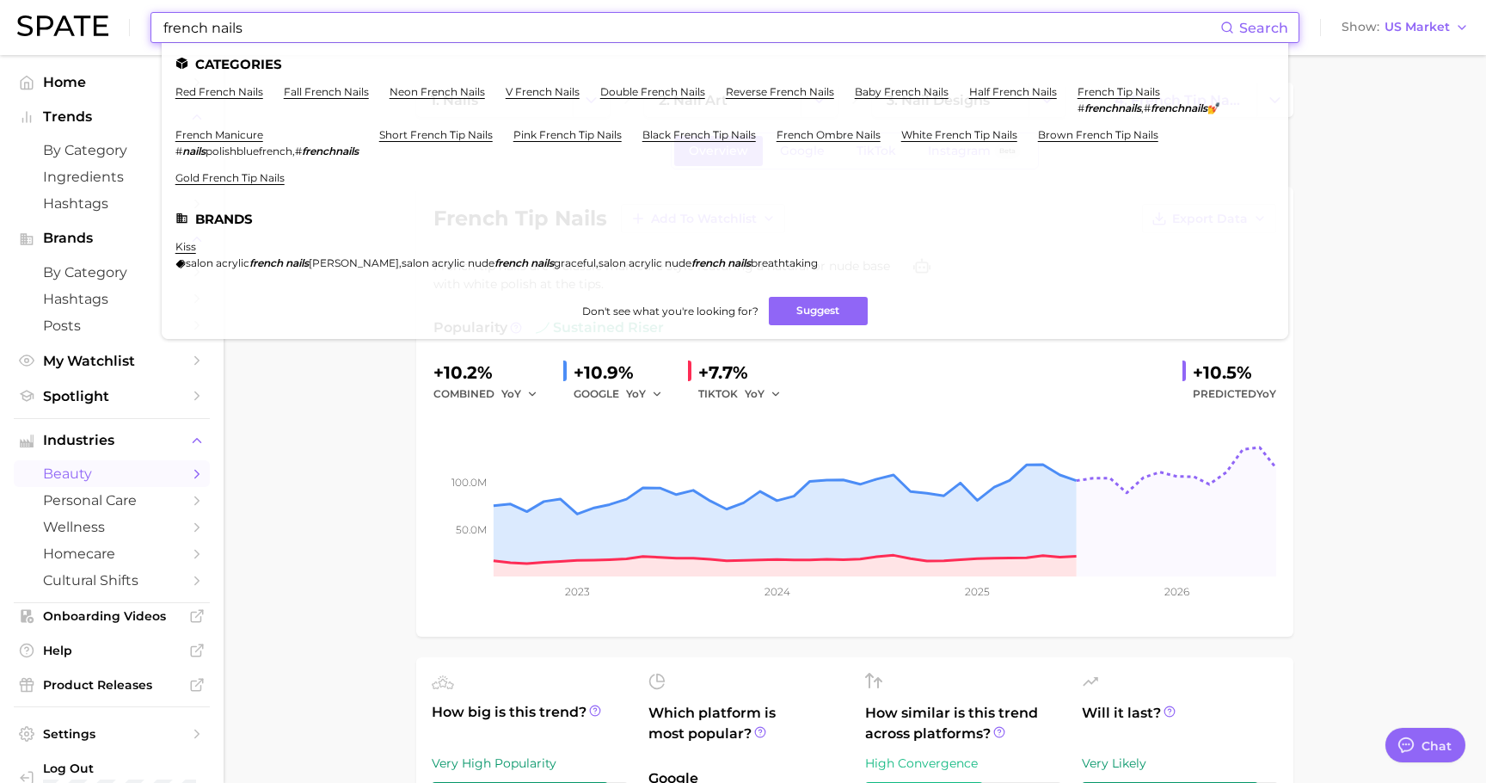
click at [312, 36] on input "french nails" at bounding box center [691, 27] width 1059 height 29
click at [800, 87] on link "reverse french nails" at bounding box center [780, 91] width 108 height 13
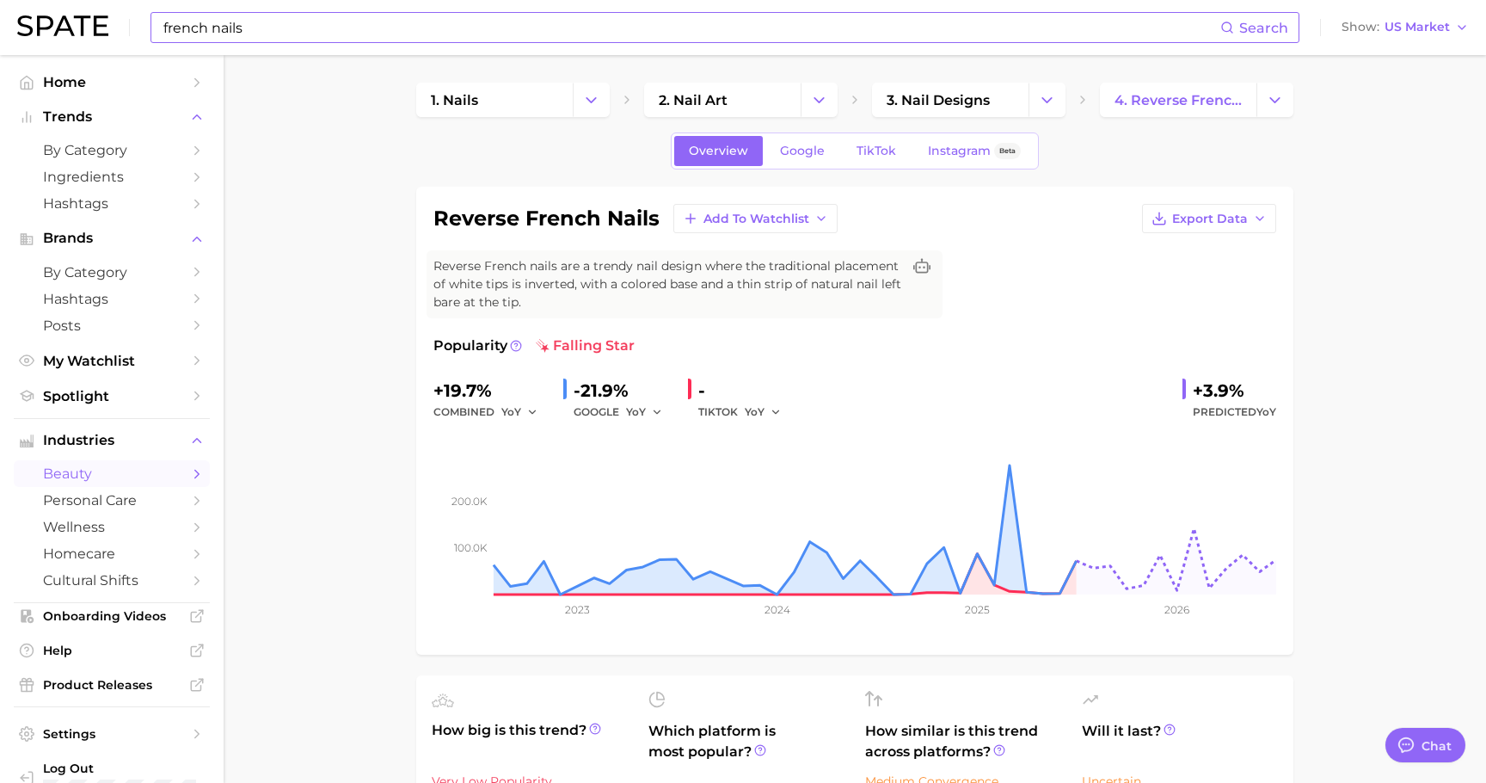
click at [270, 26] on input "french nails" at bounding box center [691, 27] width 1059 height 29
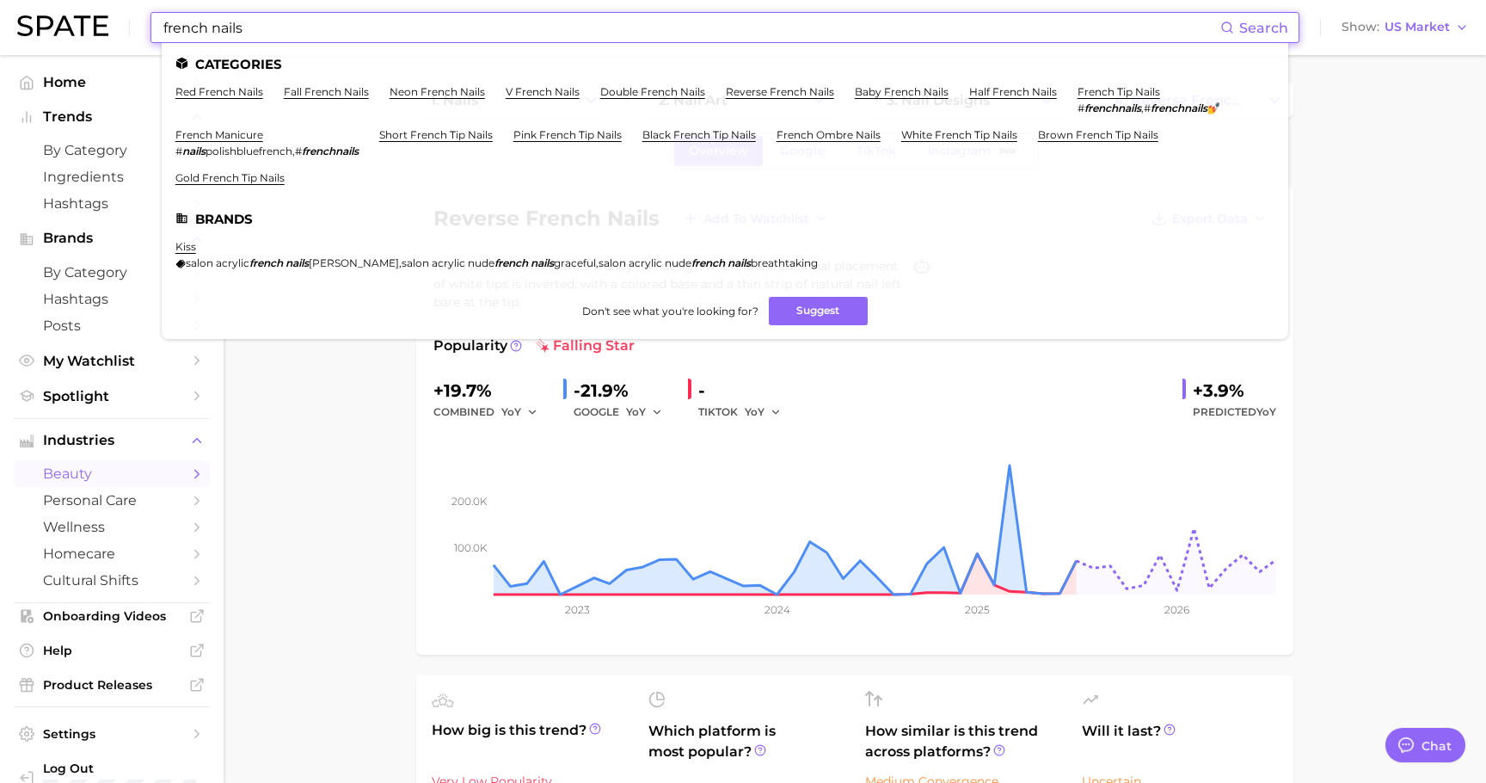
drag, startPoint x: 321, startPoint y: 26, endPoint x: 30, endPoint y: 26, distance: 290.7
click at [30, 26] on div "french nails Search Categories red french nails fall french nails neon french n…" at bounding box center [743, 27] width 1452 height 55
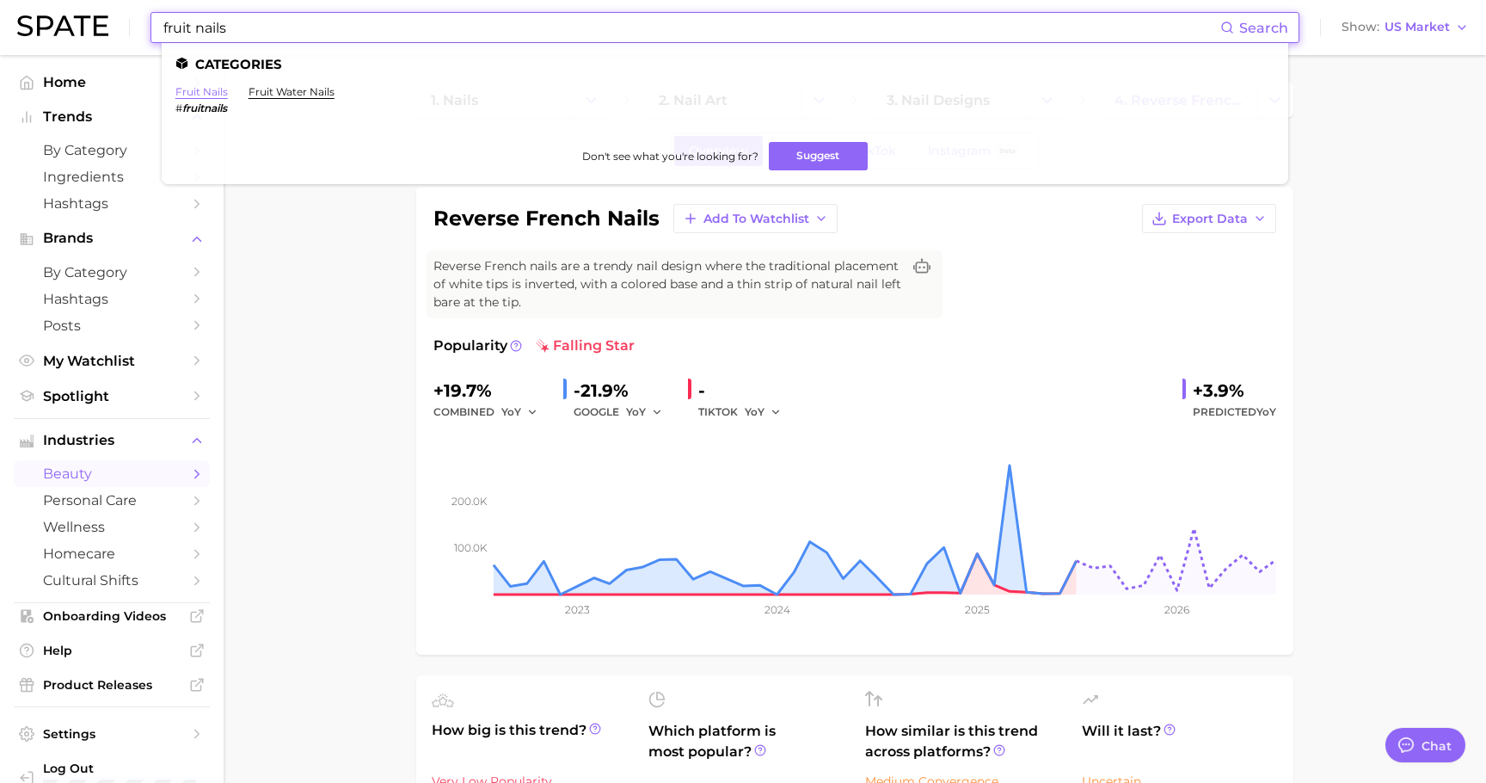
click at [195, 87] on link "fruit nails" at bounding box center [201, 91] width 52 height 13
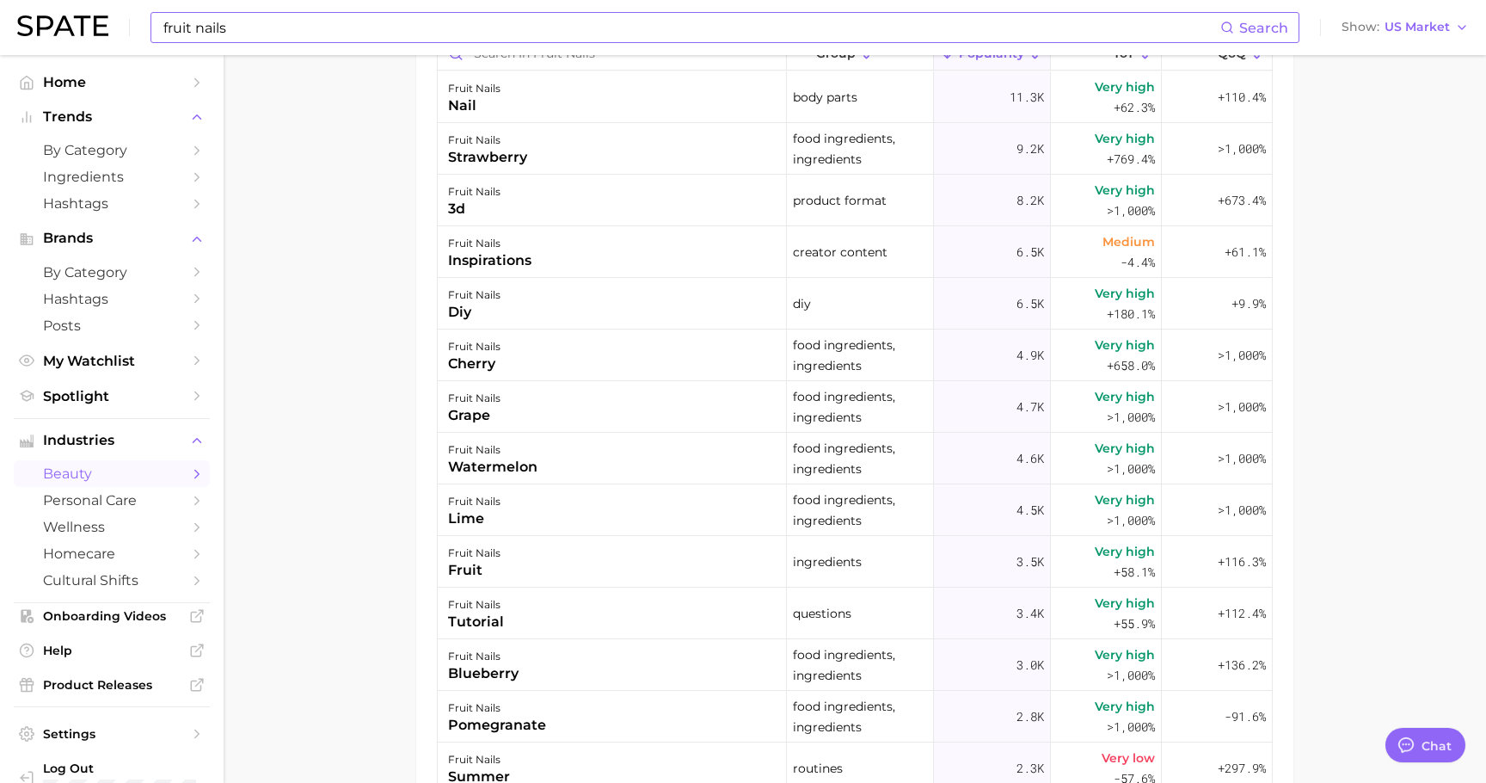
scroll to position [1016, 0]
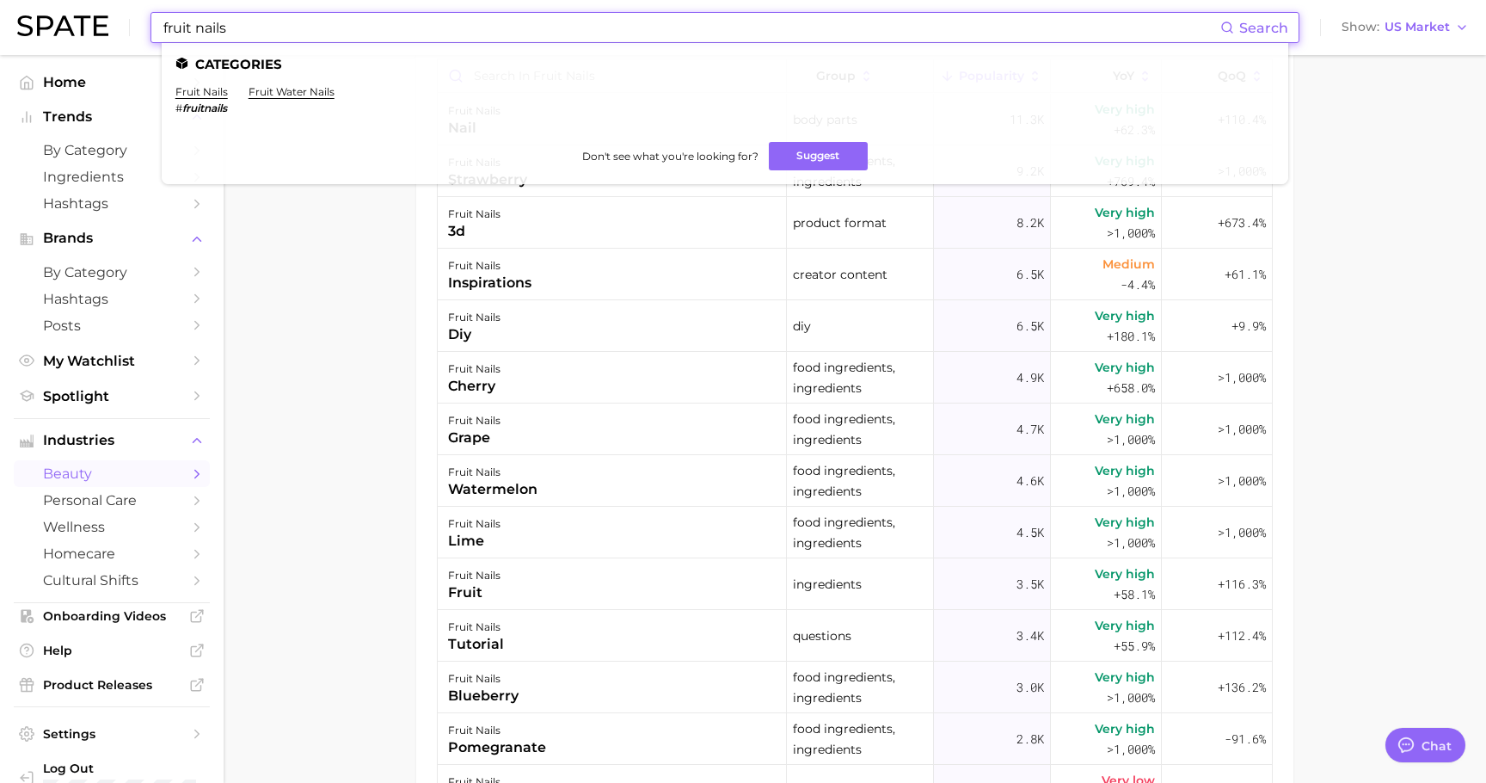
drag, startPoint x: 423, startPoint y: 26, endPoint x: 0, endPoint y: -26, distance: 426.3
click at [210, 96] on link "bag charm" at bounding box center [204, 91] width 59 height 13
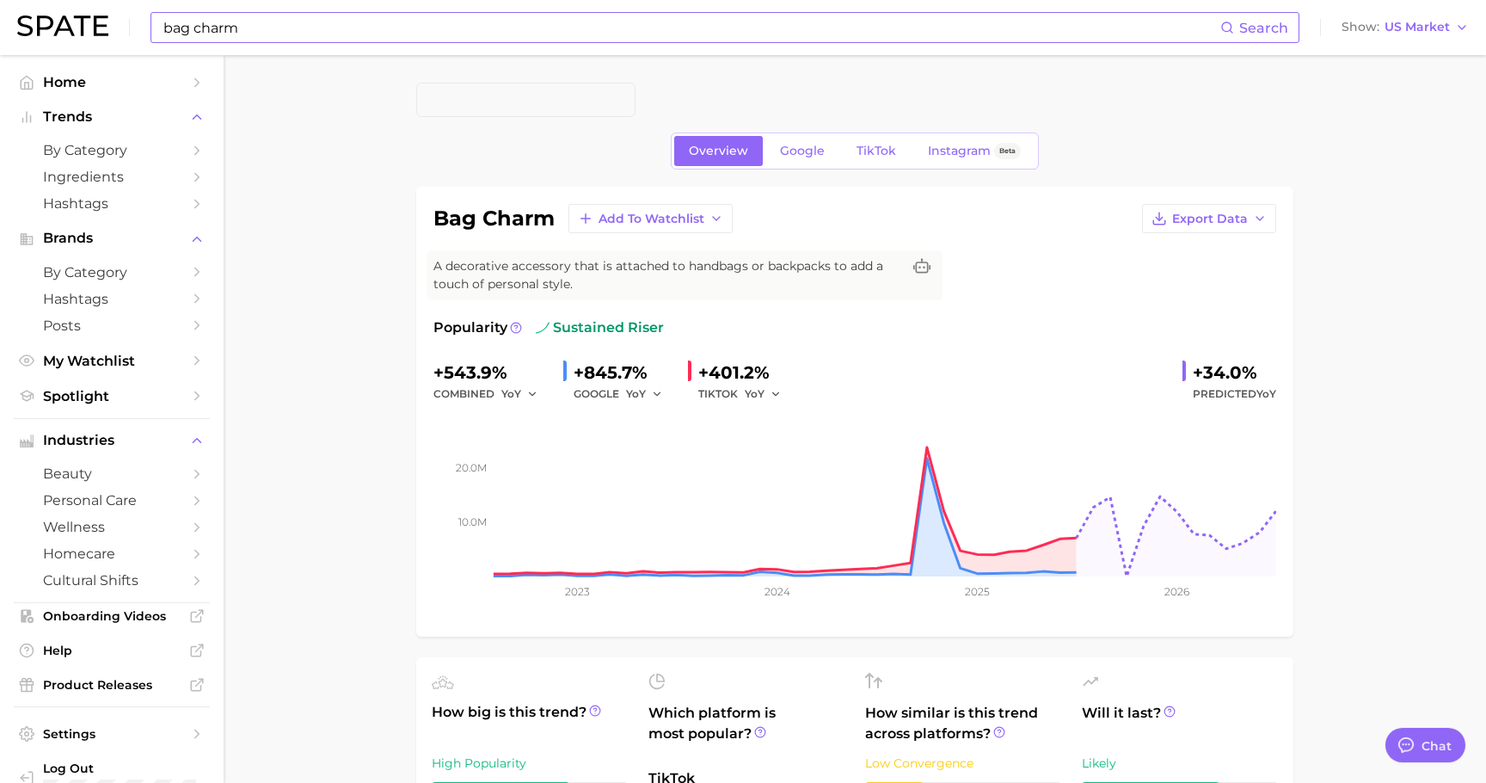
click at [291, 27] on input "bag charm" at bounding box center [691, 27] width 1059 height 29
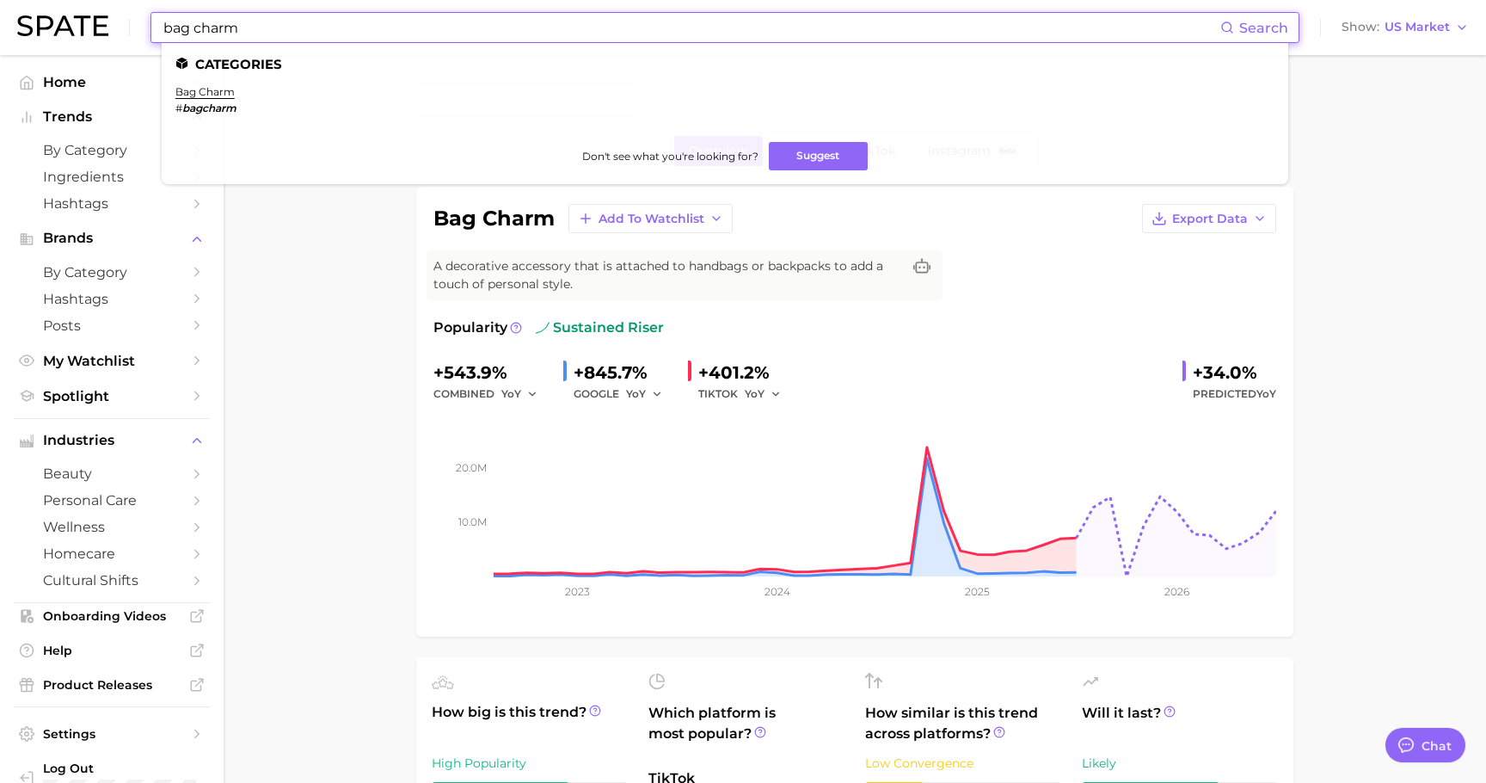
drag, startPoint x: 304, startPoint y: 27, endPoint x: 0, endPoint y: -50, distance: 313.1
click at [0, 0] on html "bag charm Search Categories bag charm # bagcharm Don't see what you're looking …" at bounding box center [743, 391] width 1486 height 783
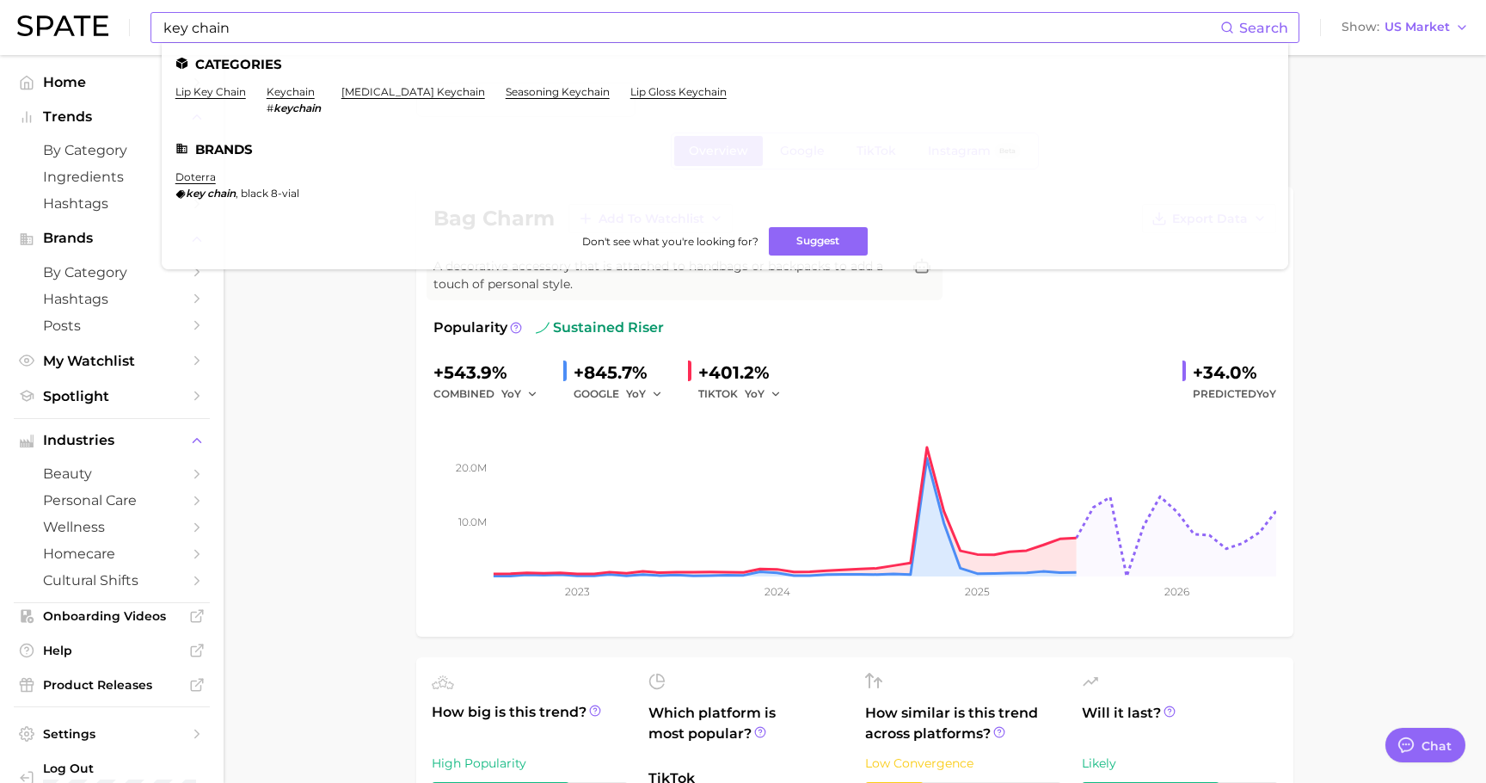
click at [296, 100] on li "keychain # keychain" at bounding box center [294, 99] width 54 height 29
click at [298, 90] on link "keychain" at bounding box center [291, 91] width 48 height 13
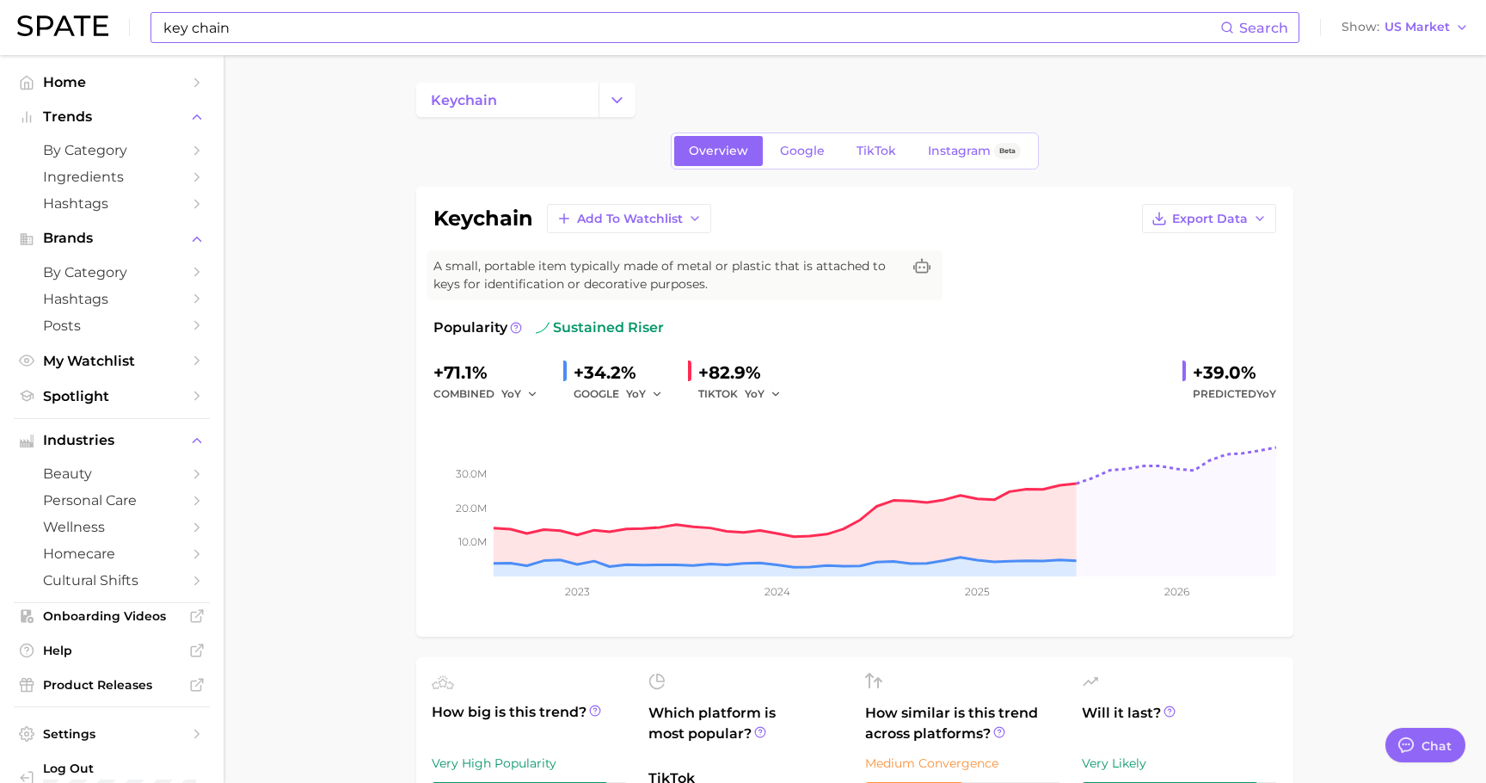
click at [355, 22] on input "key chain" at bounding box center [691, 27] width 1059 height 29
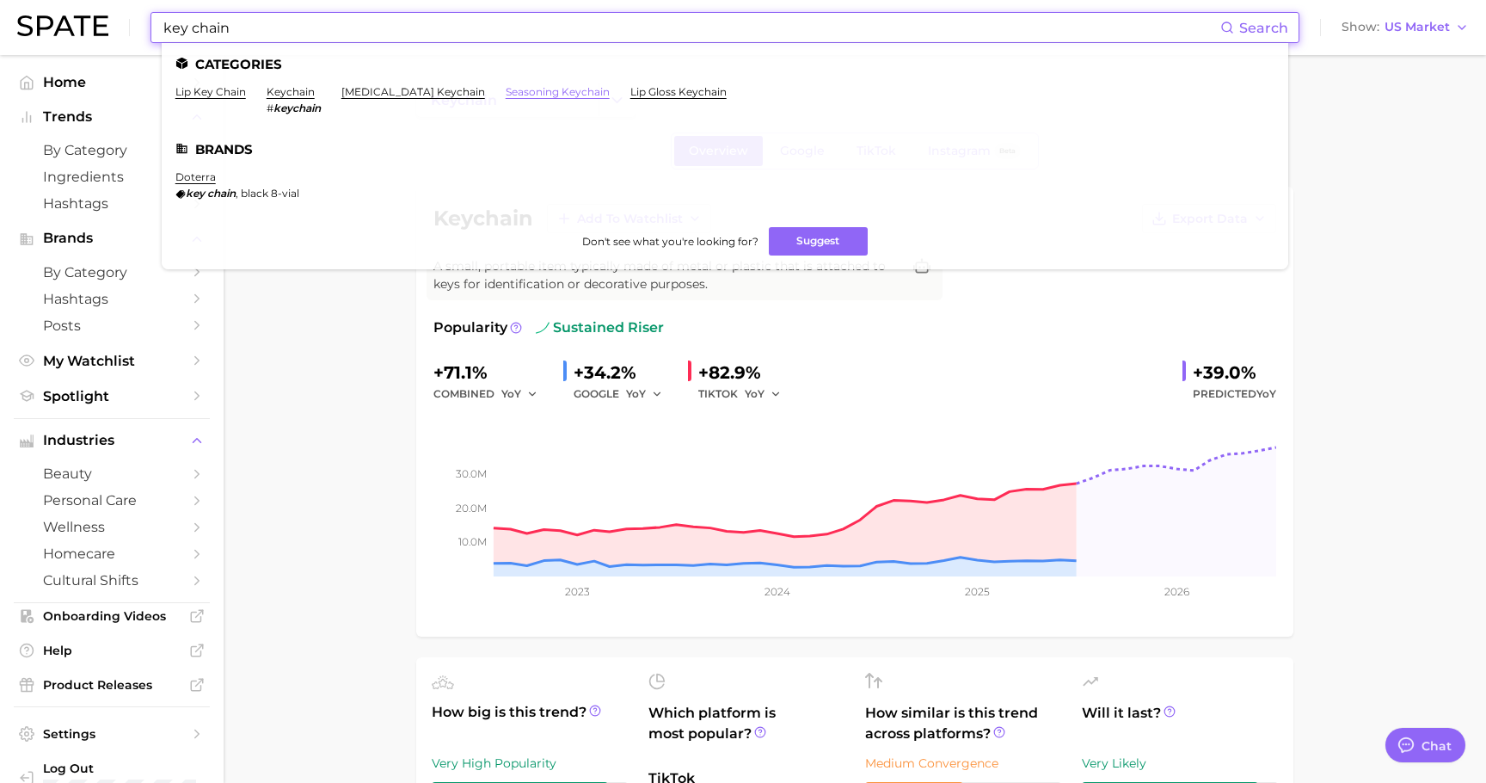
click at [511, 93] on link "seasoning keychain" at bounding box center [558, 91] width 104 height 13
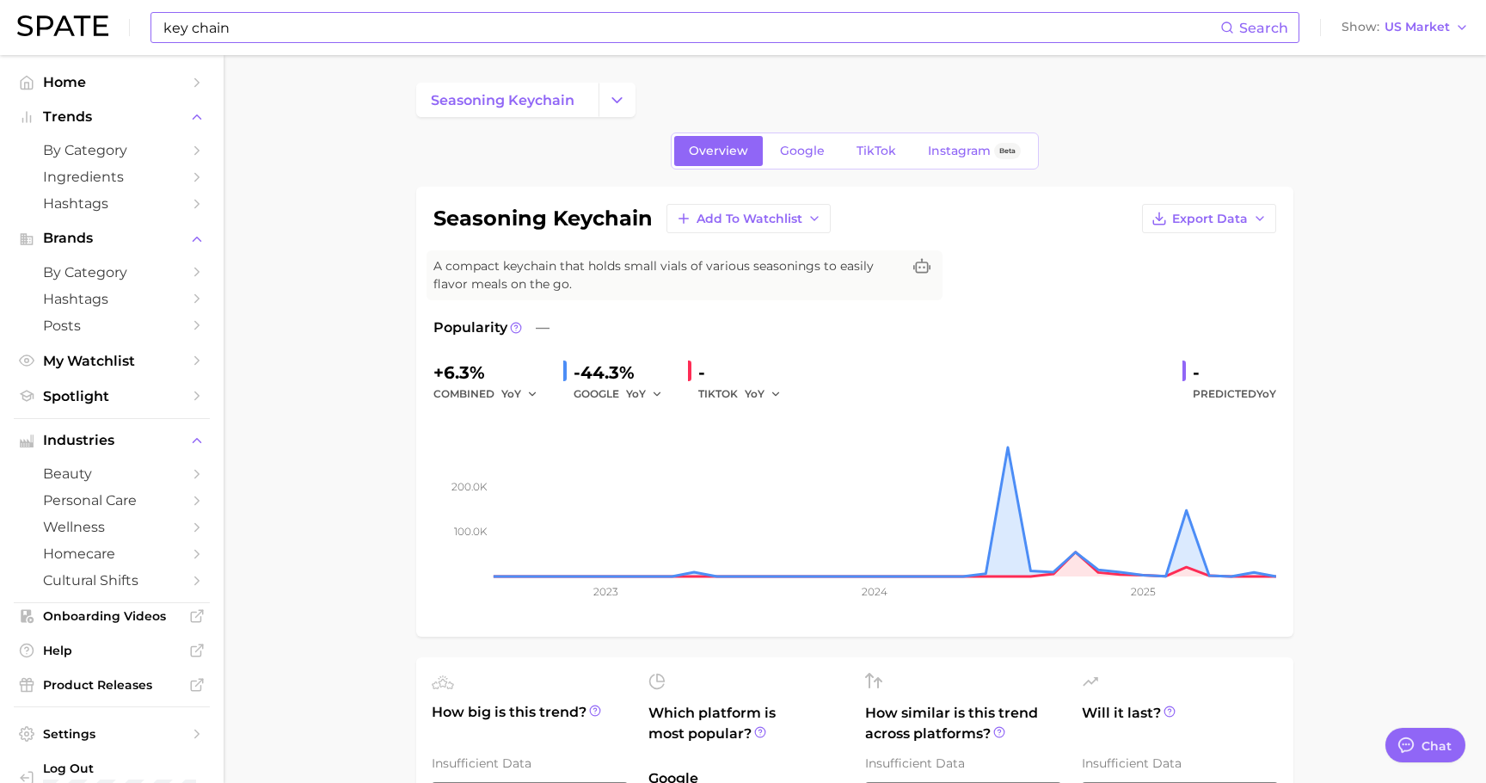
click at [257, 25] on input "key chain" at bounding box center [691, 27] width 1059 height 29
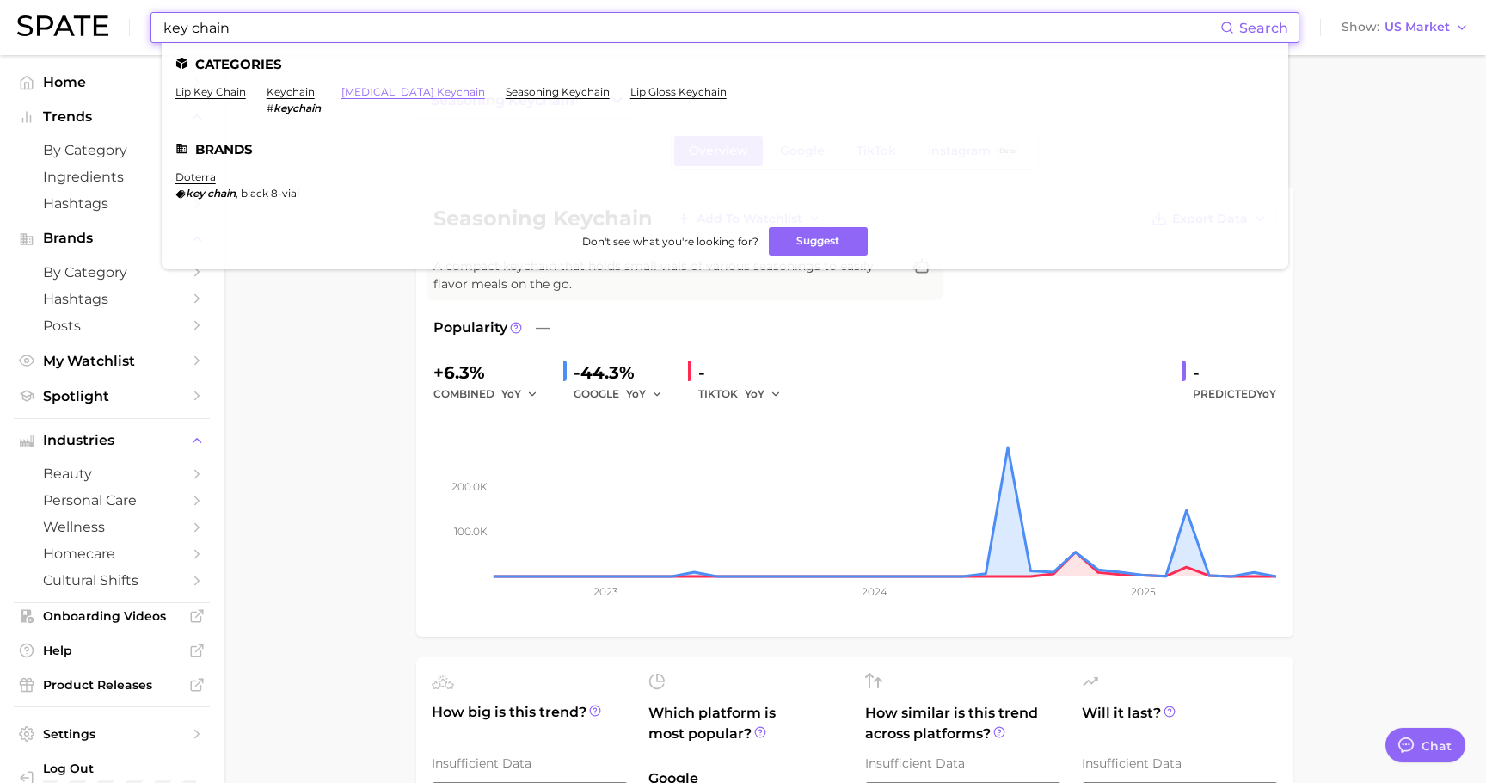
click at [389, 95] on link "[MEDICAL_DATA] keychain" at bounding box center [413, 91] width 144 height 13
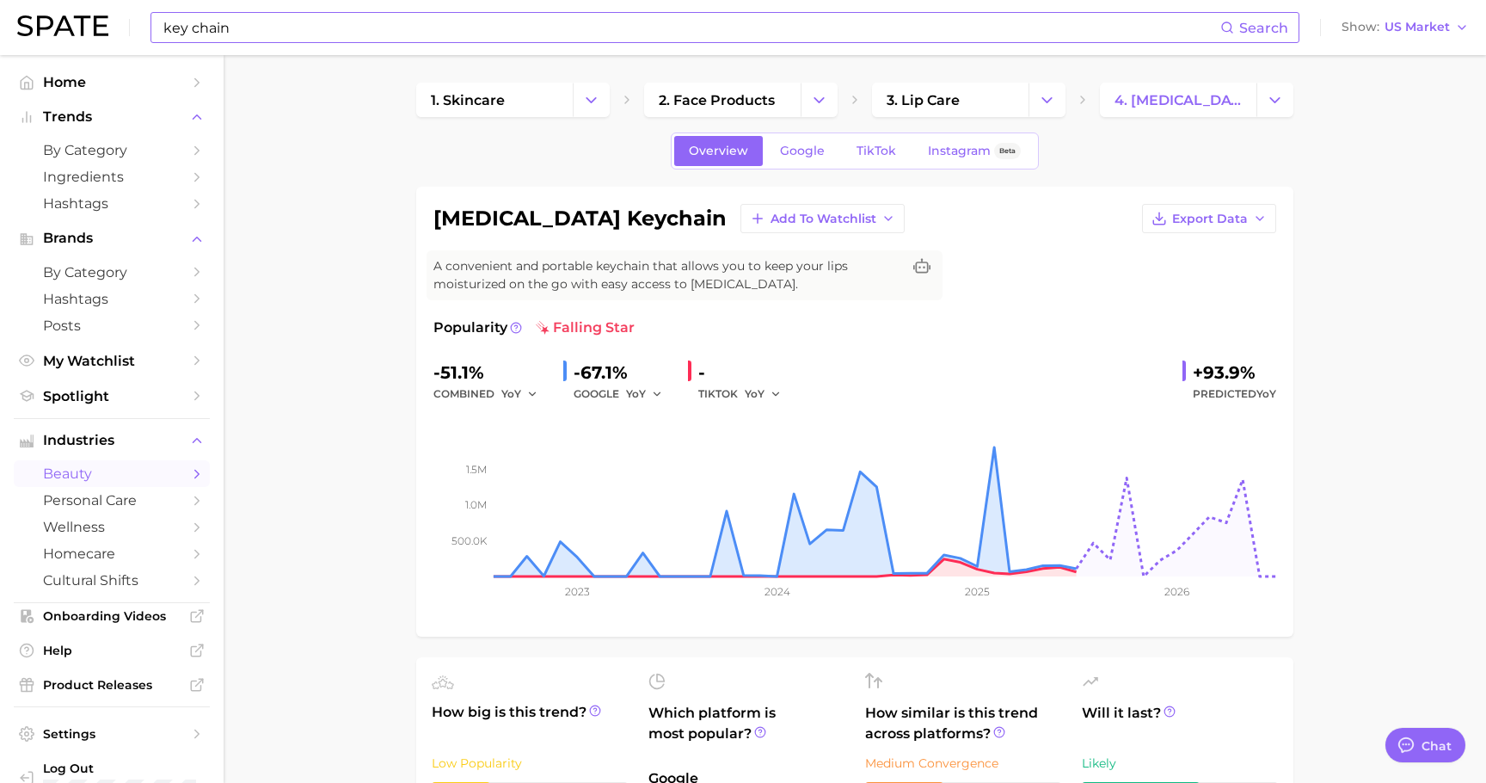
click at [262, 27] on input "key chain" at bounding box center [691, 27] width 1059 height 29
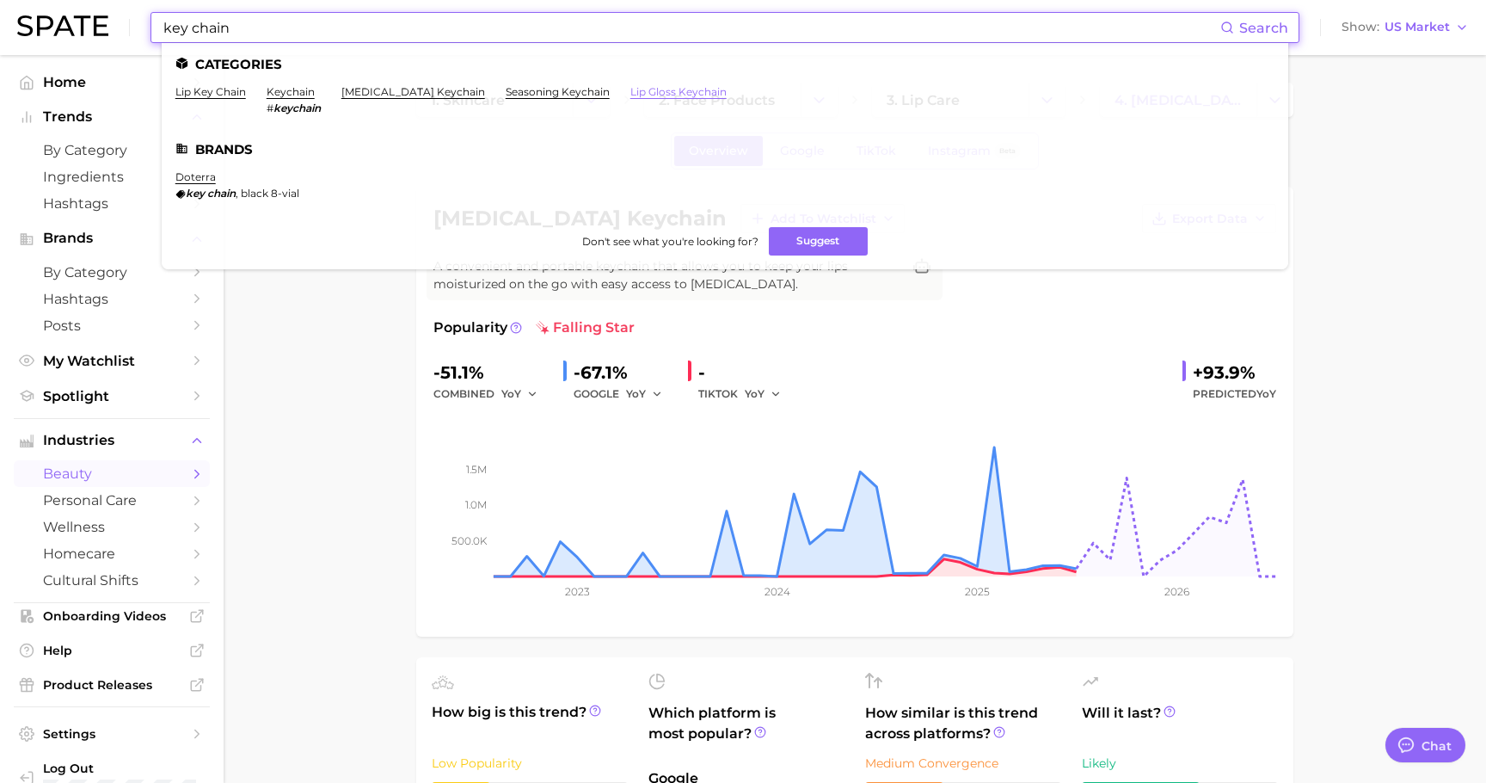
click at [658, 88] on link "lip gloss keychain" at bounding box center [678, 91] width 96 height 13
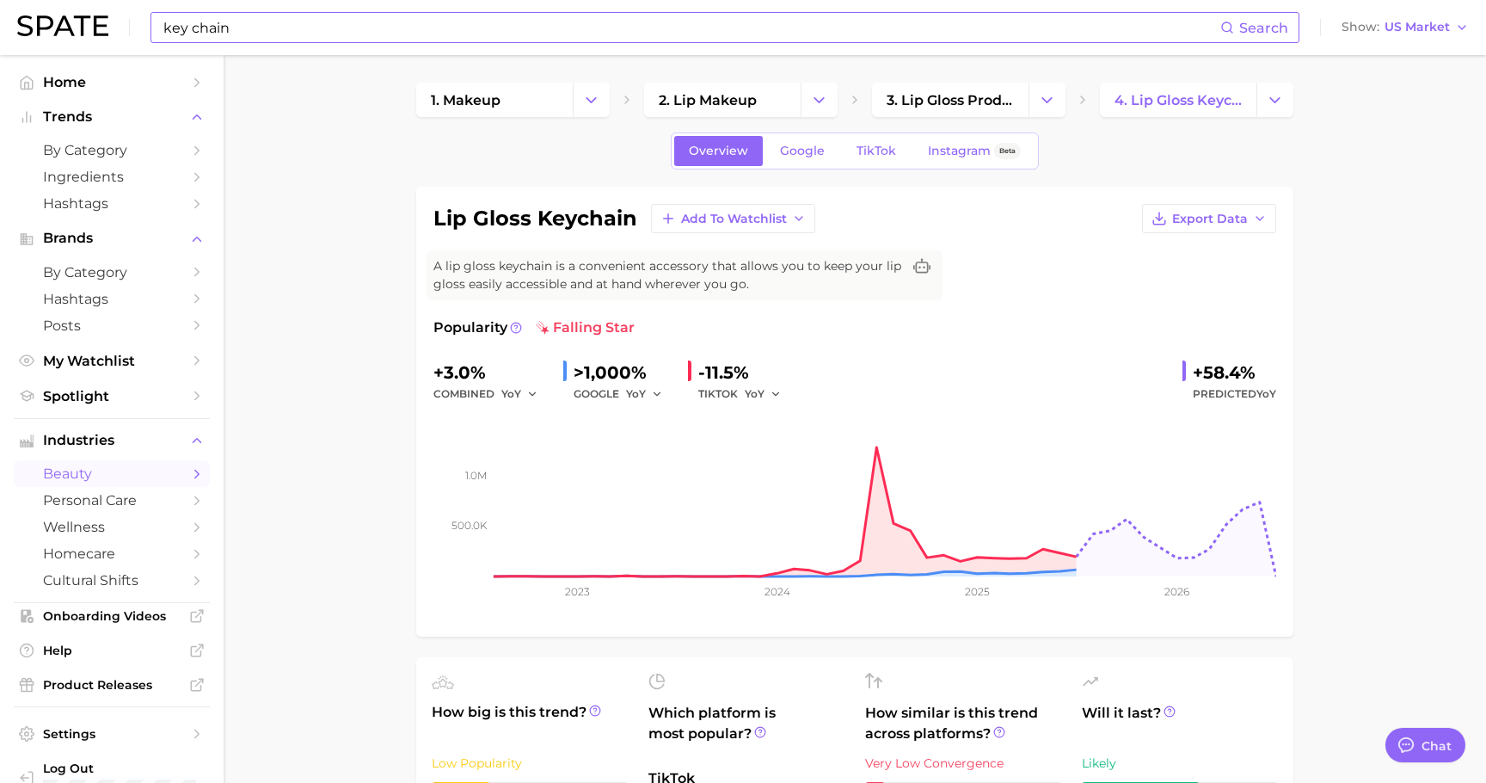
click at [231, 38] on input "key chain" at bounding box center [691, 27] width 1059 height 29
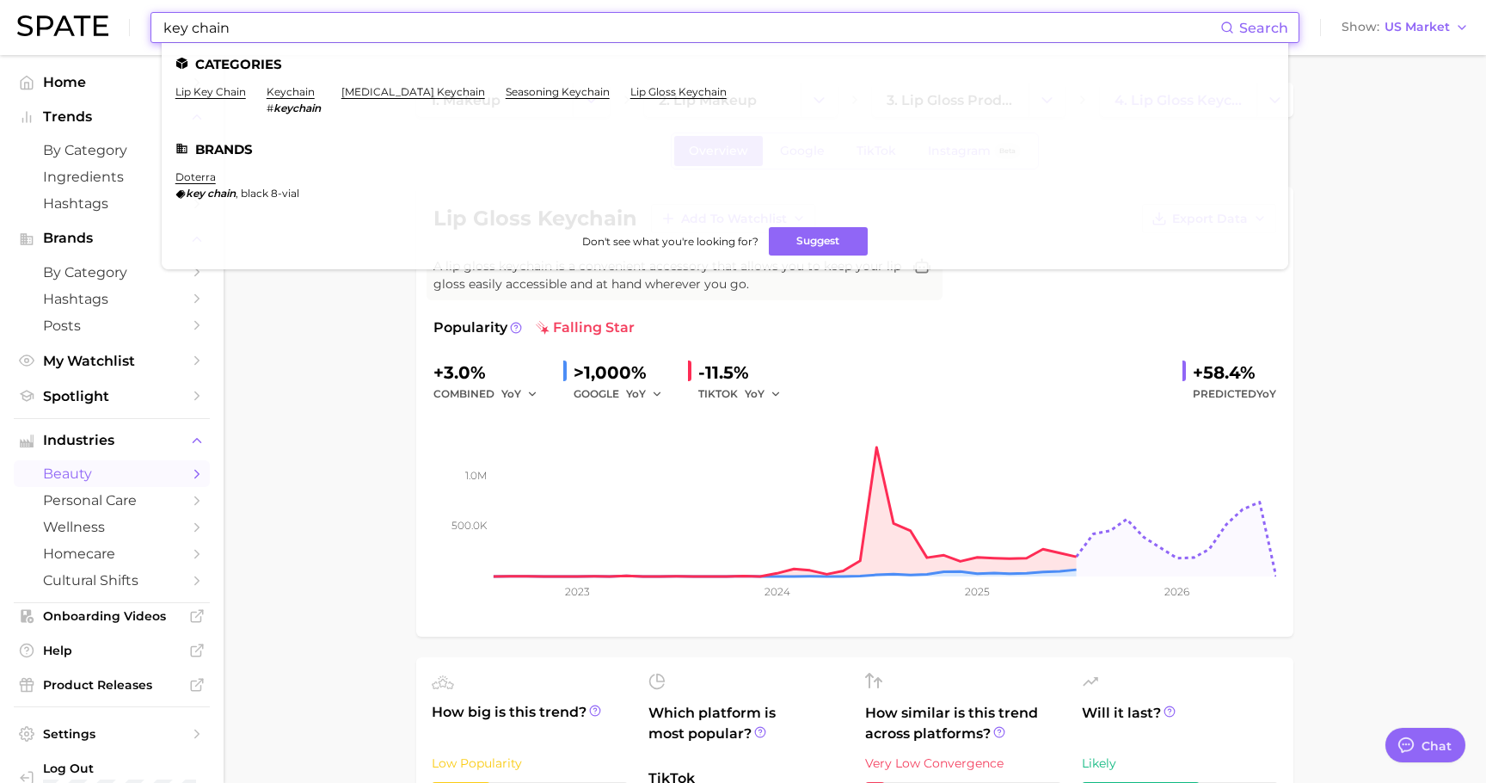
drag, startPoint x: 292, startPoint y: 32, endPoint x: 88, endPoint y: 26, distance: 204.8
click at [88, 26] on div "key chain Search Categories lip key chain keychain # keychain [MEDICAL_DATA] ke…" at bounding box center [743, 27] width 1452 height 55
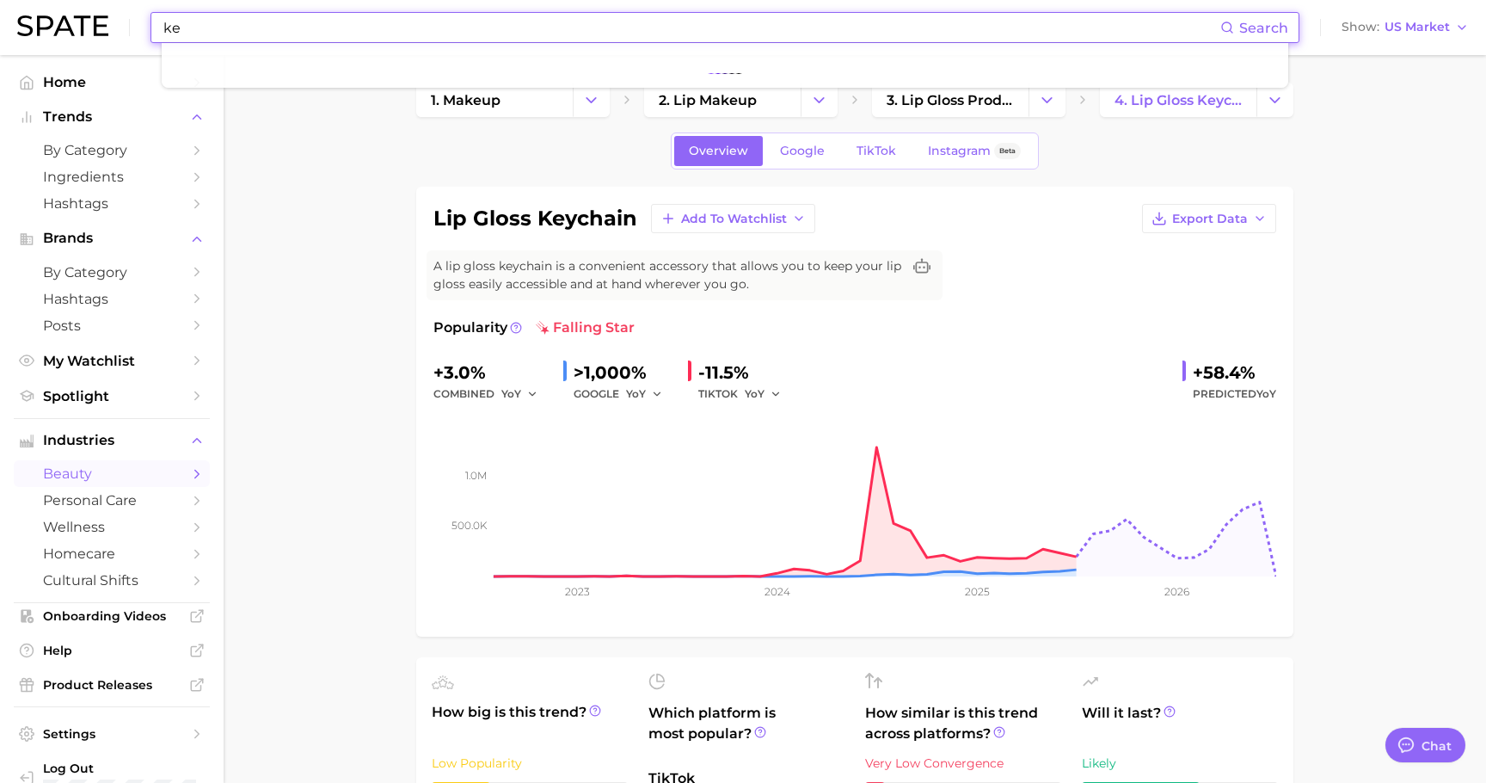
type input "k"
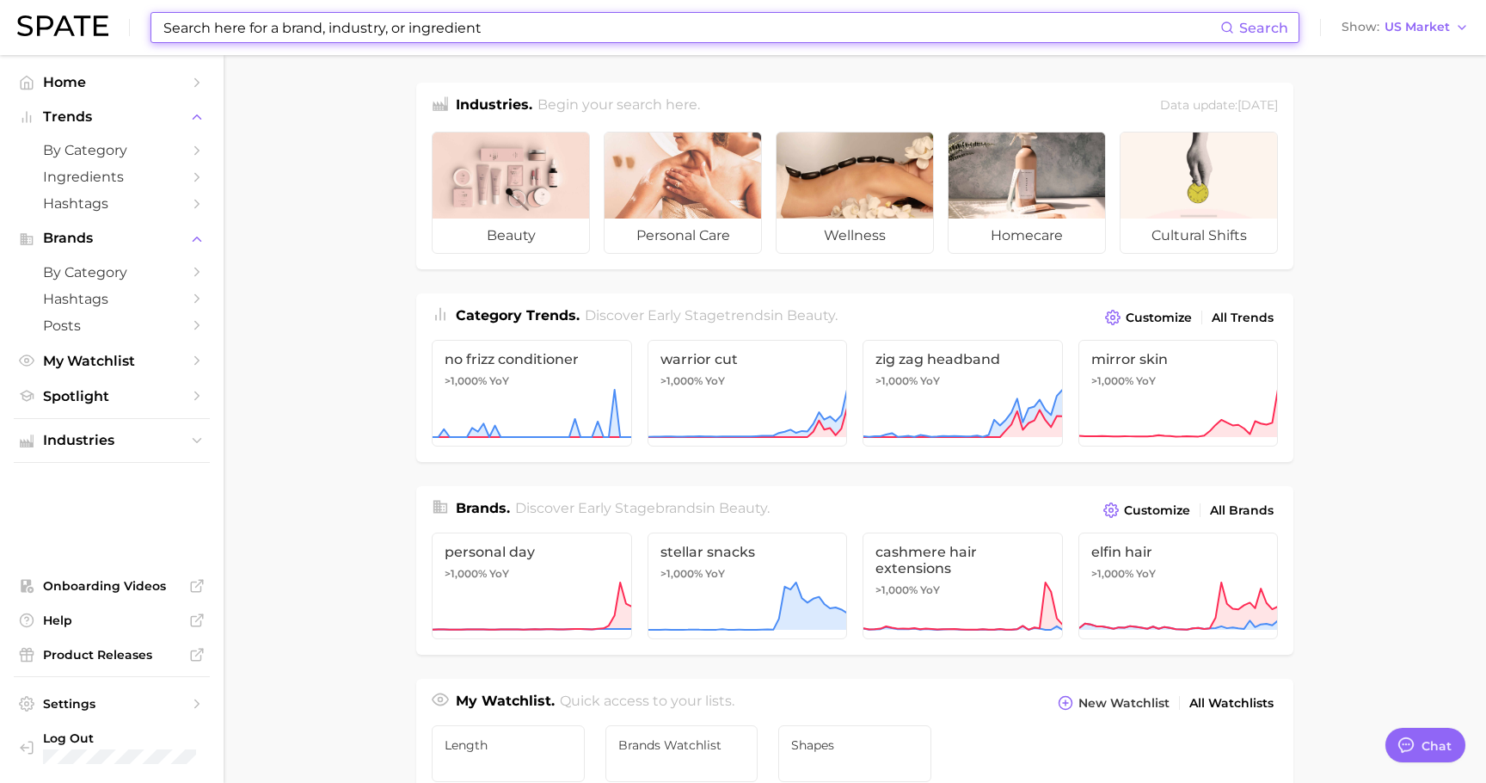
click at [260, 28] on input at bounding box center [691, 27] width 1059 height 29
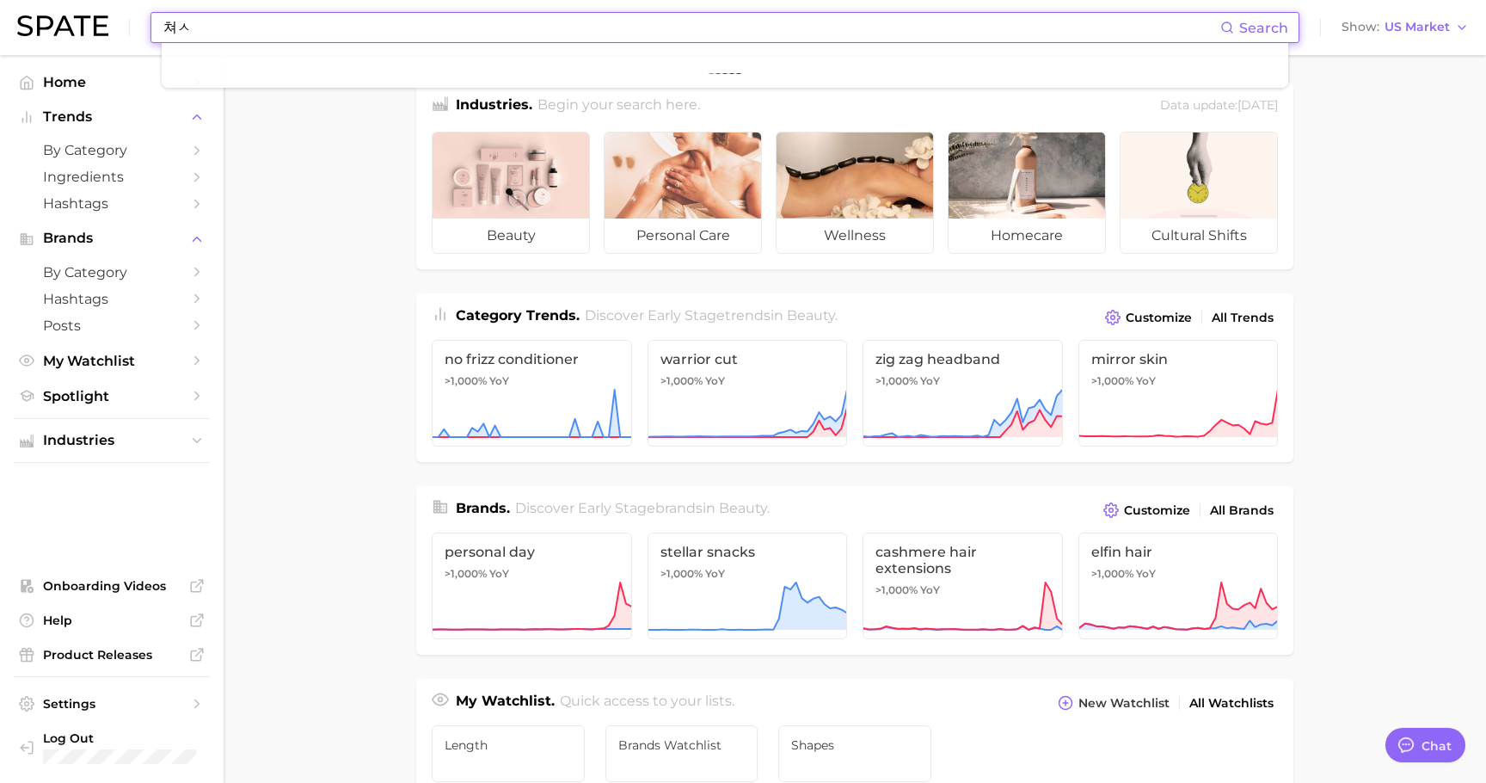
type input "쳐"
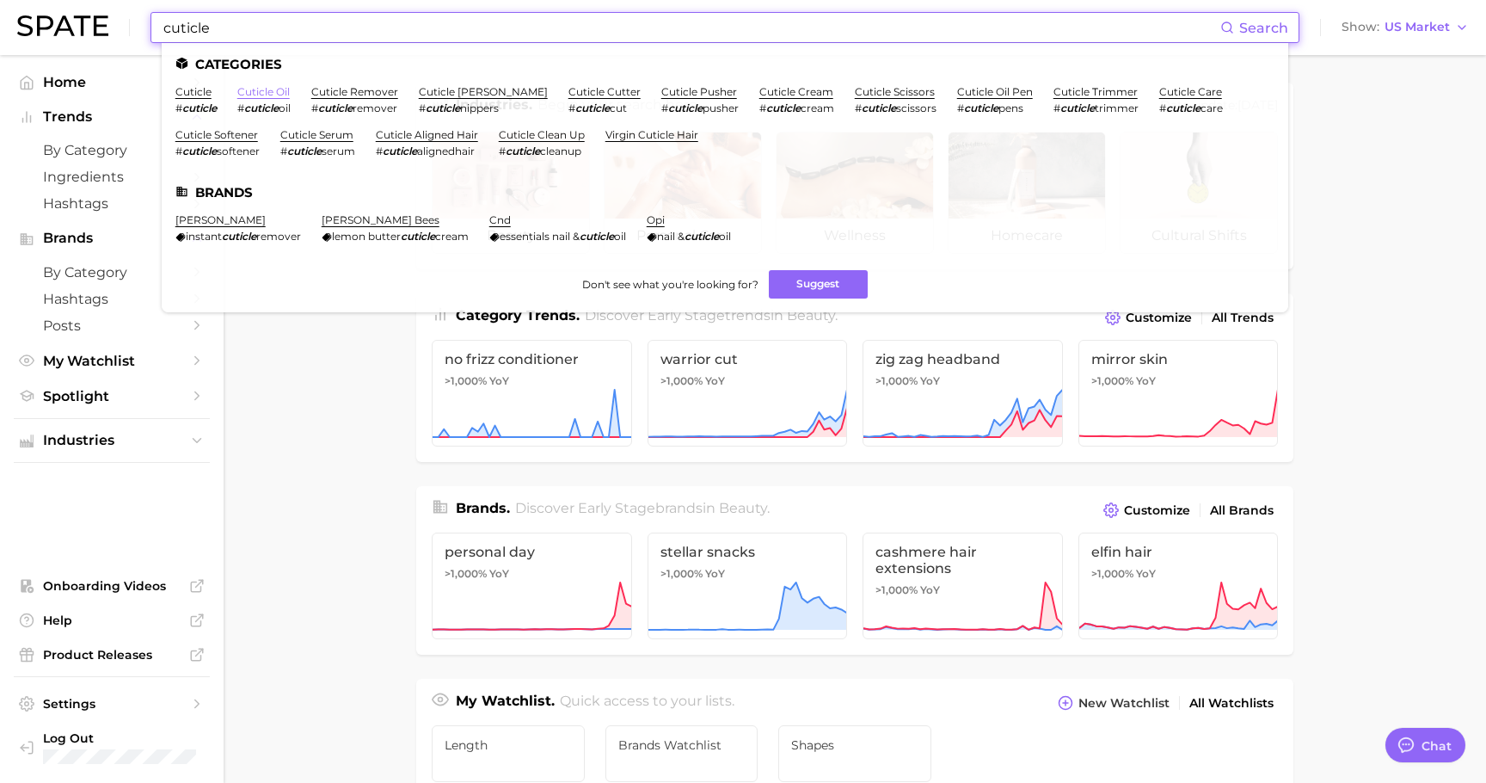
type input "cuticle"
click at [274, 95] on link "cuticle oil" at bounding box center [263, 91] width 52 height 13
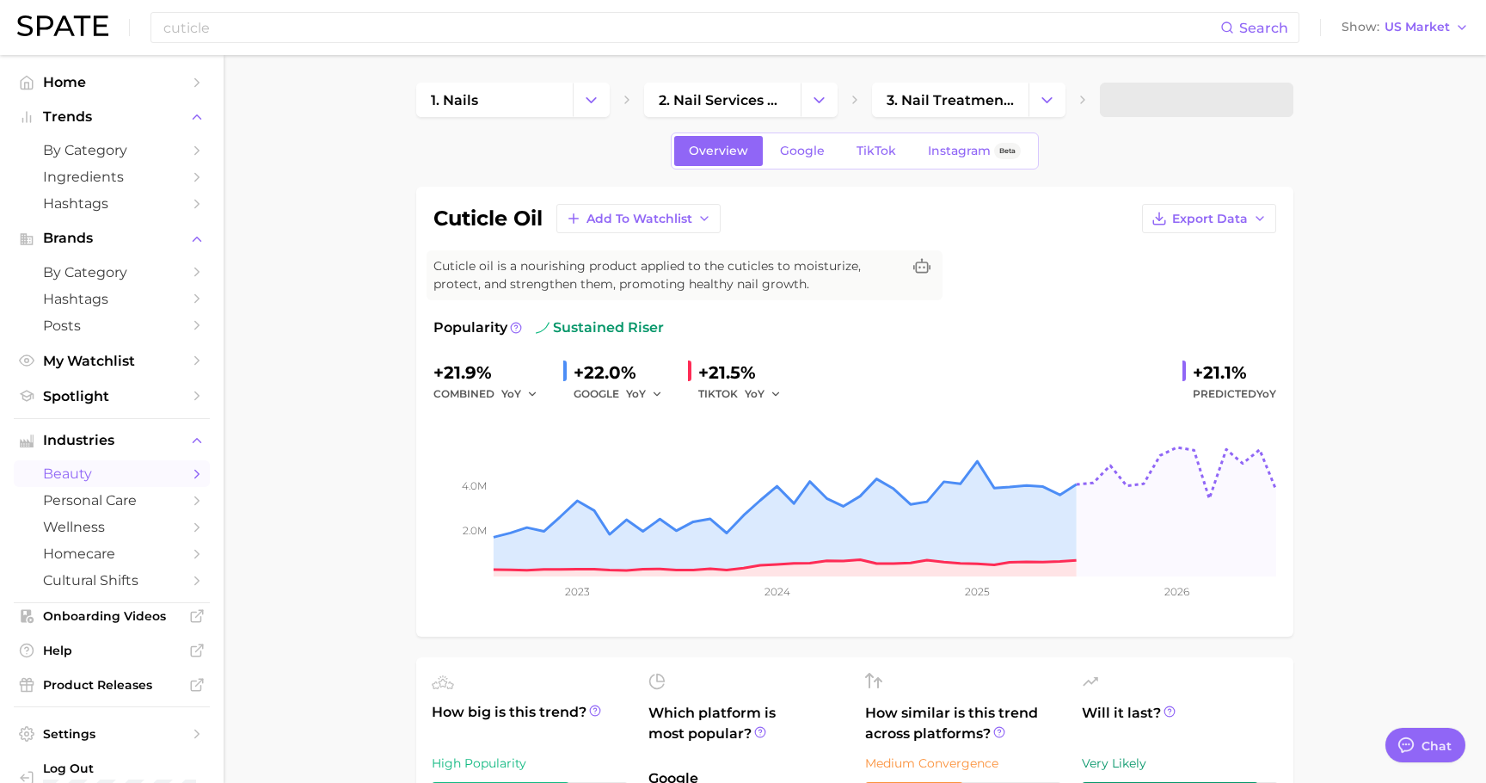
type textarea "x"
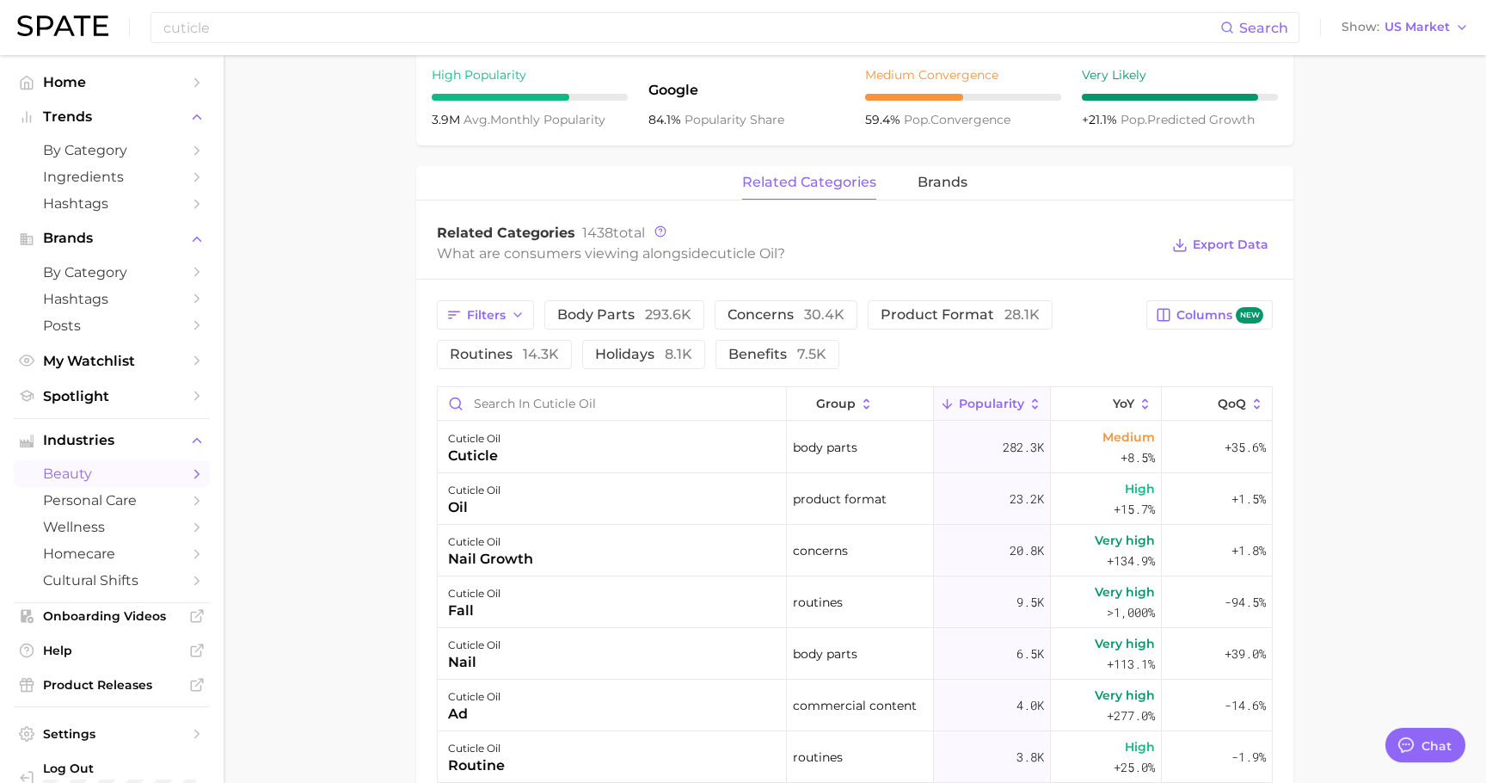
scroll to position [766, 0]
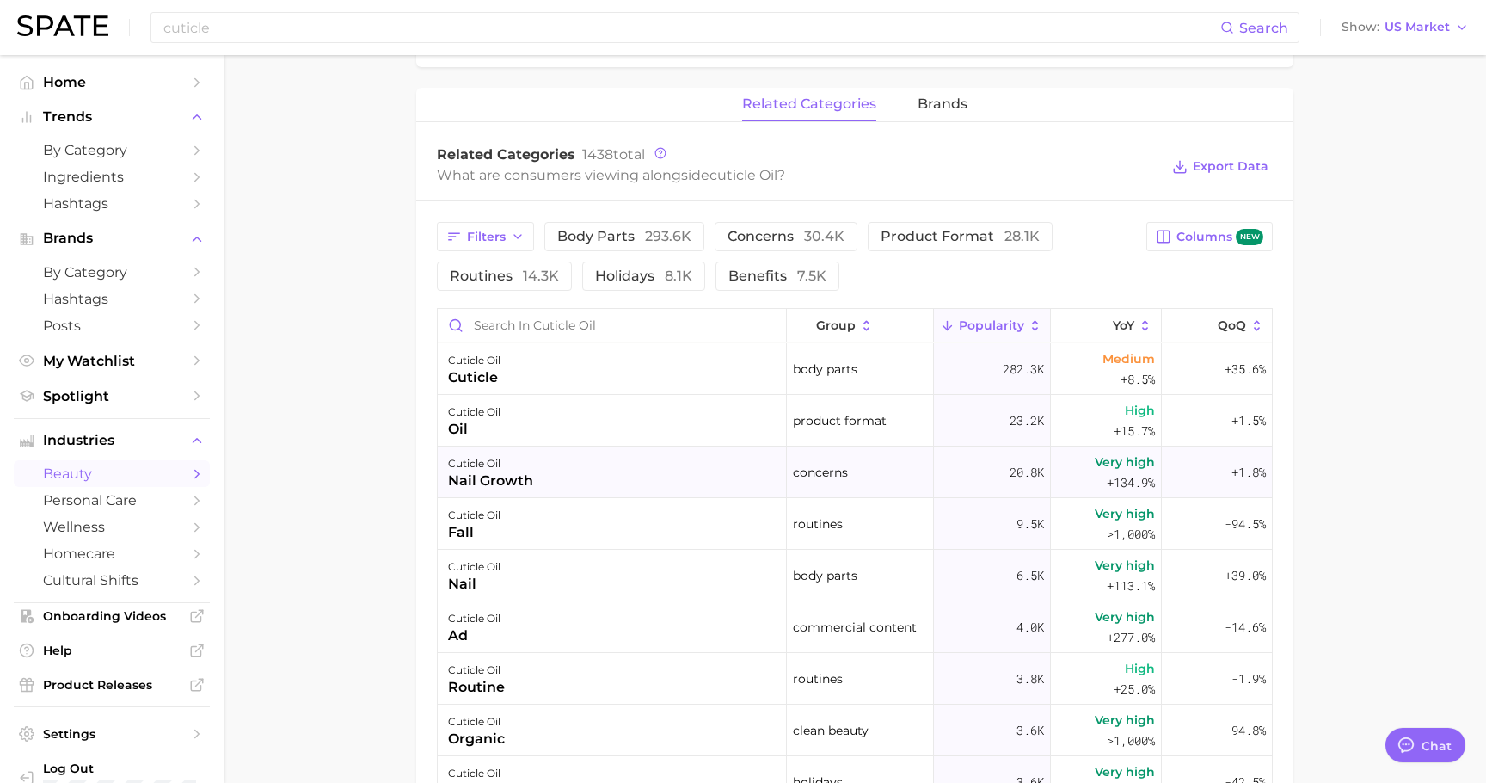
click at [514, 486] on div "nail growth" at bounding box center [490, 480] width 85 height 21
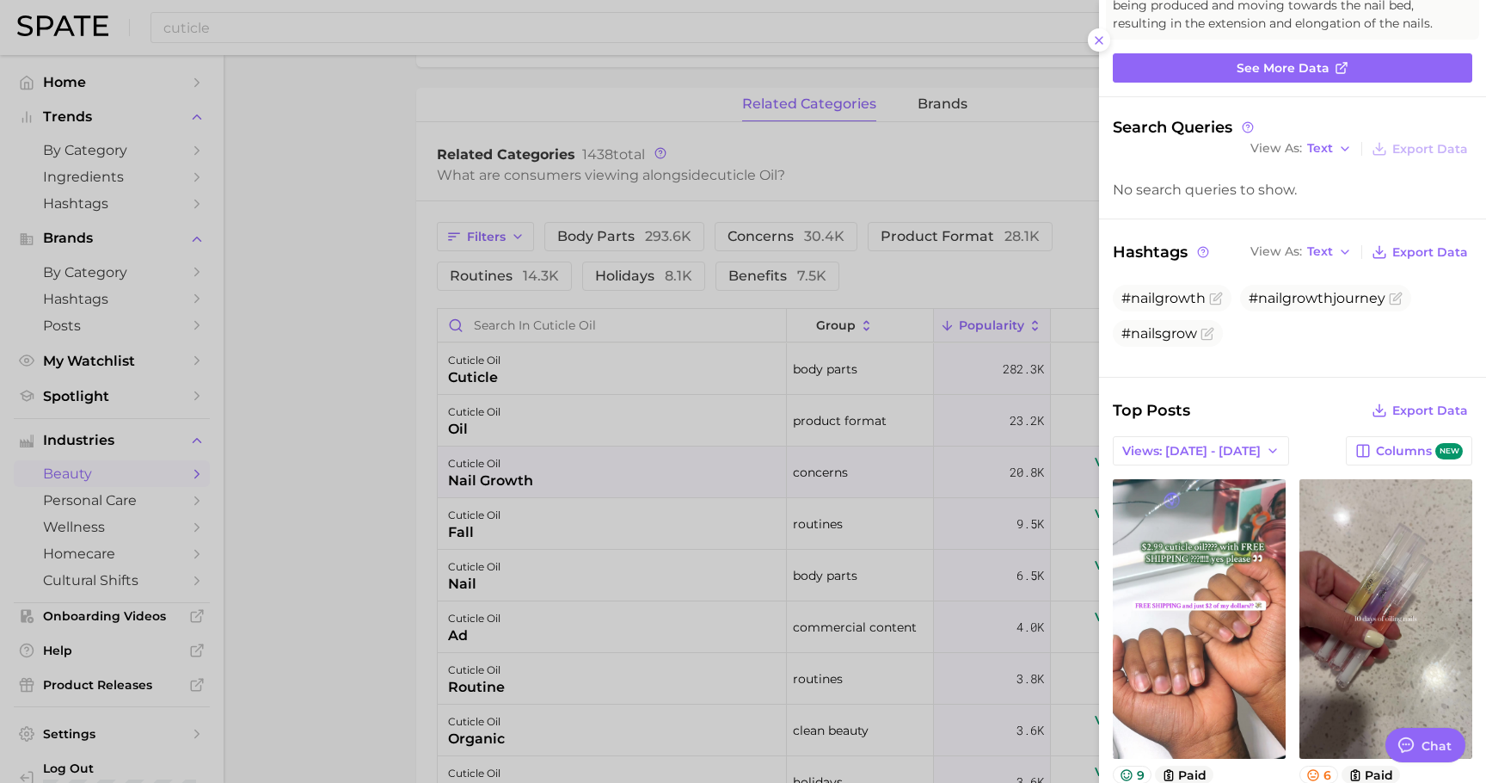
scroll to position [0, 0]
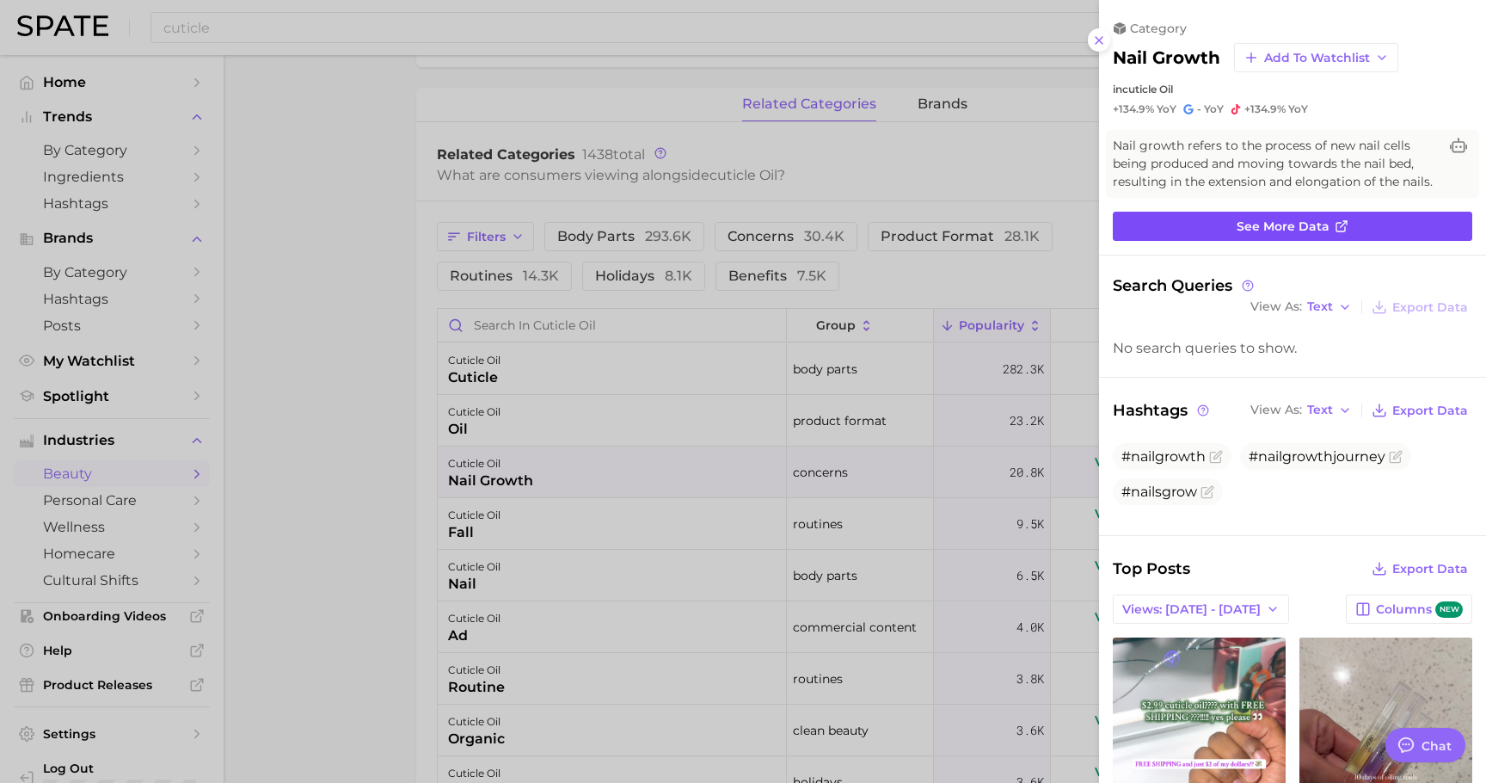
click at [1299, 224] on span "See more data" at bounding box center [1283, 226] width 93 height 15
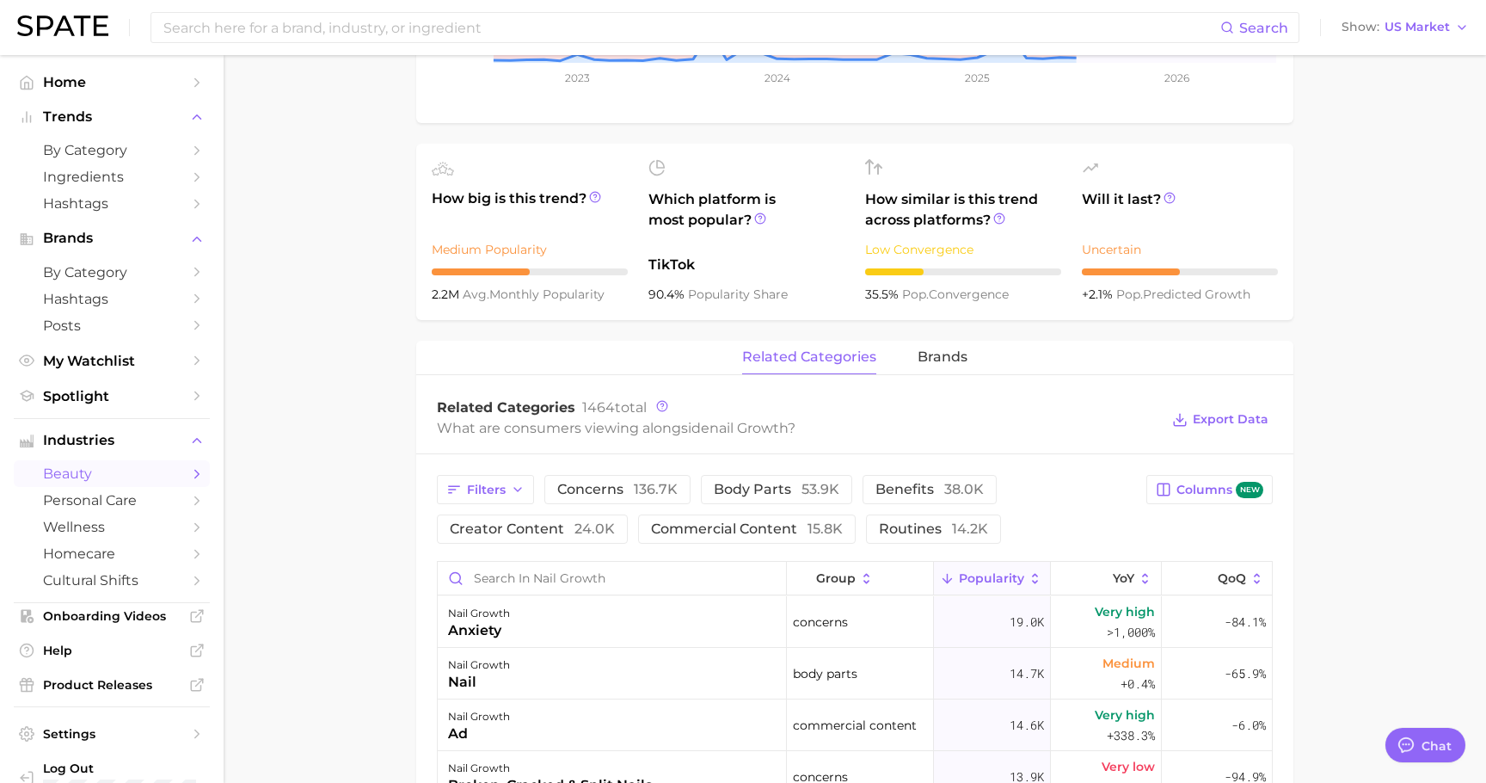
scroll to position [707, 0]
